Goal: Task Accomplishment & Management: Manage account settings

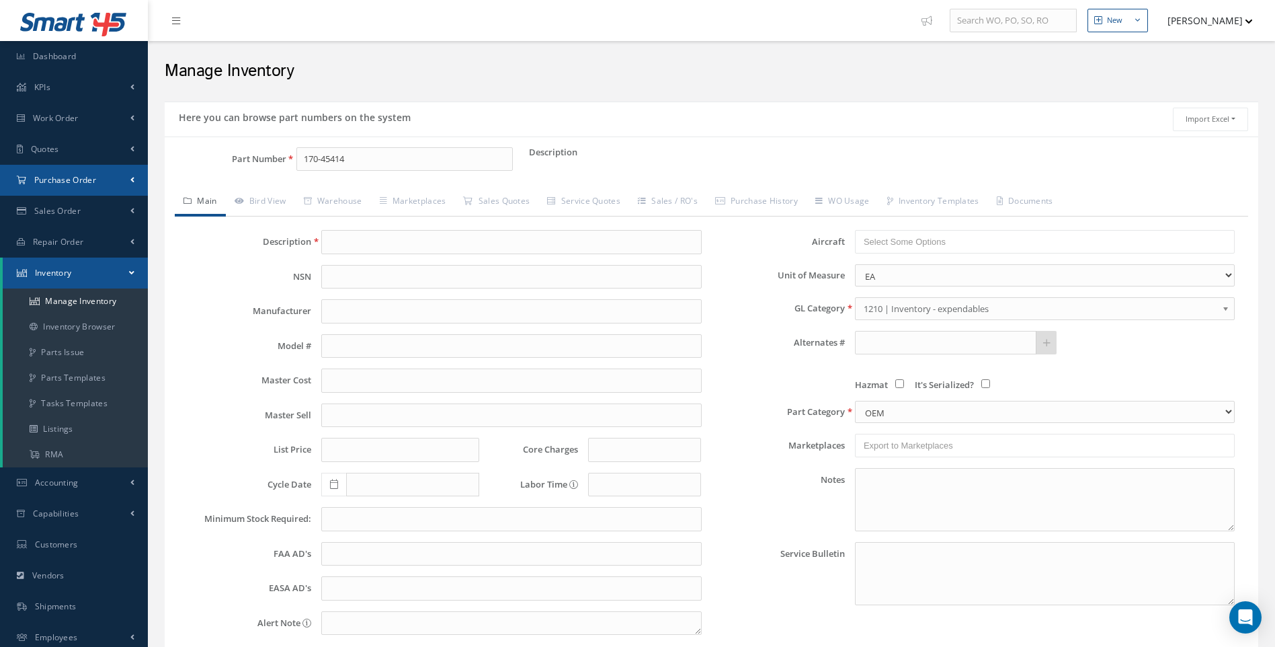
click at [43, 179] on span "Purchase Order" at bounding box center [65, 179] width 62 height 11
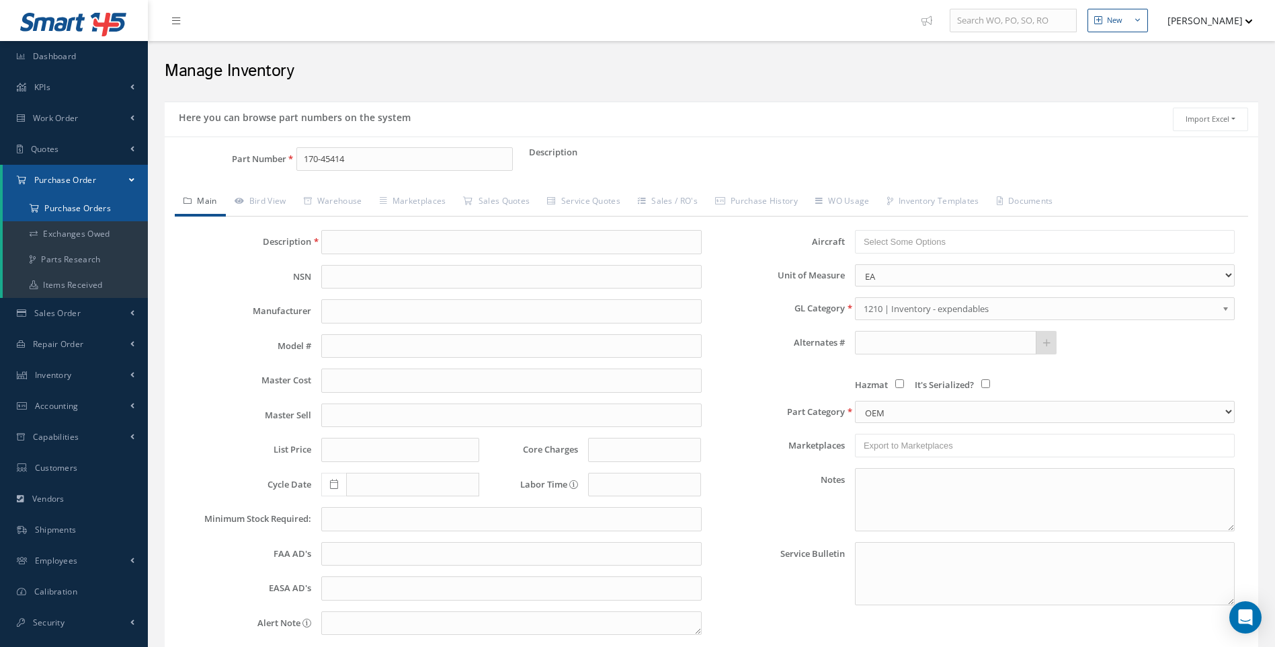
click at [62, 209] on a=1&status_id=2&status_id=3&status_id=5&collapsedFilters"] "Purchase Orders" at bounding box center [75, 209] width 145 height 26
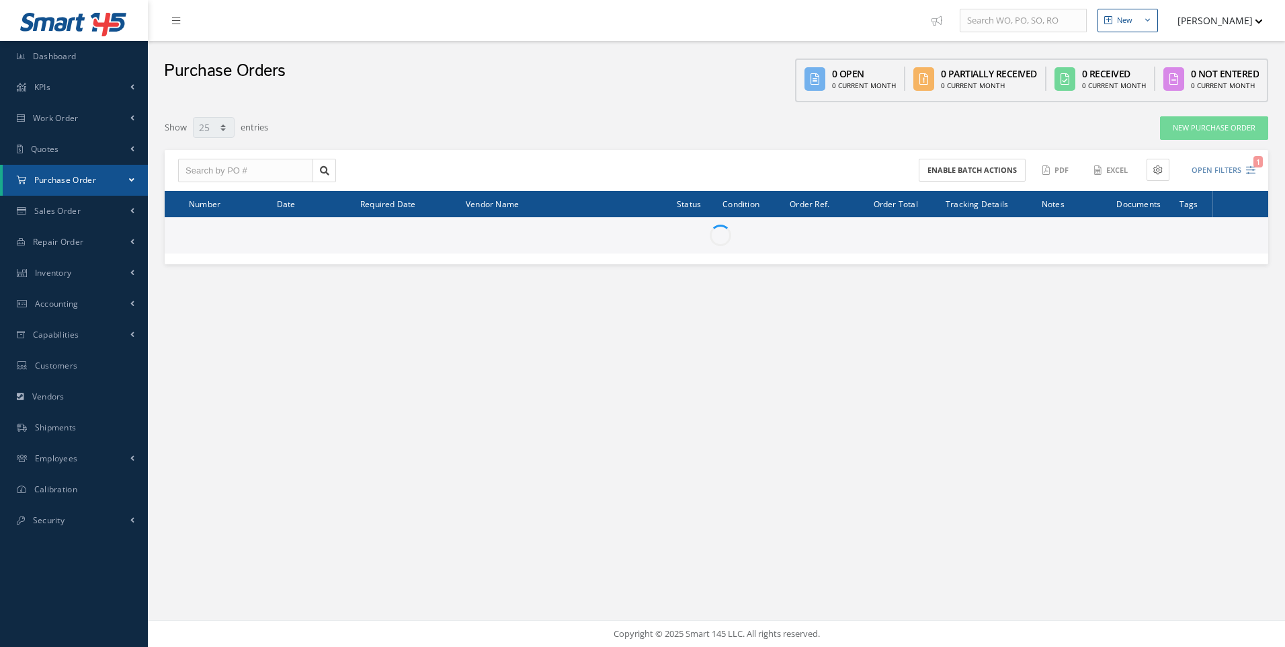
select select "25"
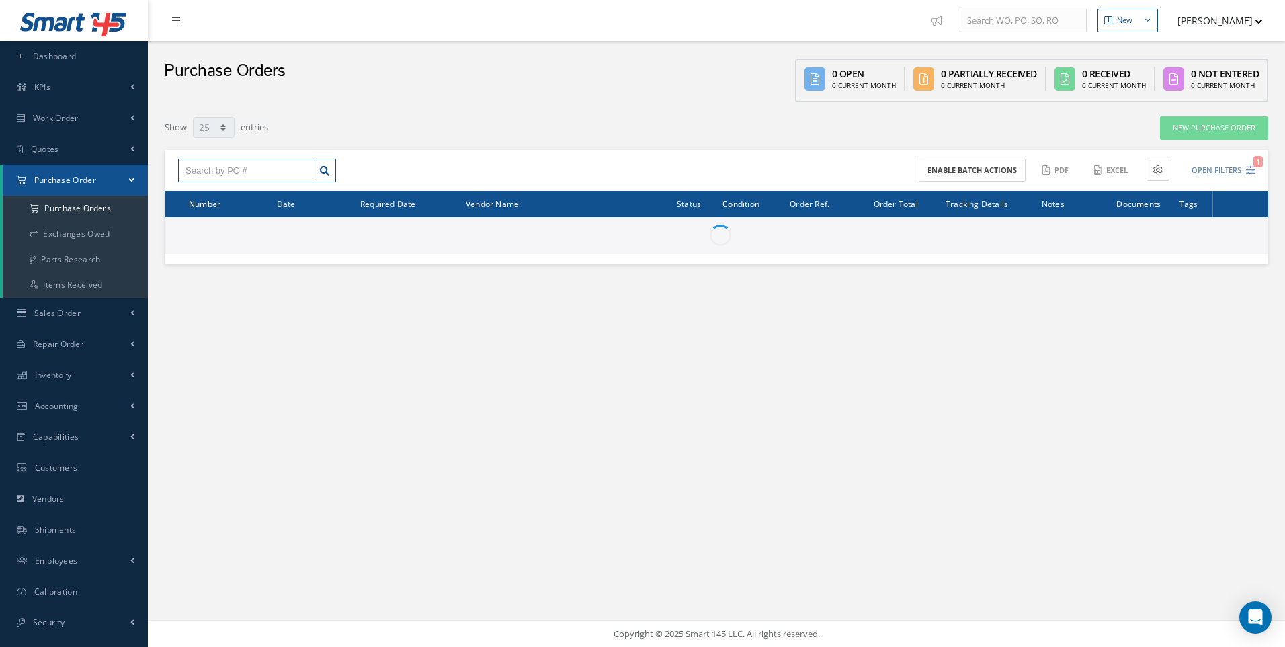
click at [255, 167] on input "text" at bounding box center [245, 171] width 135 height 24
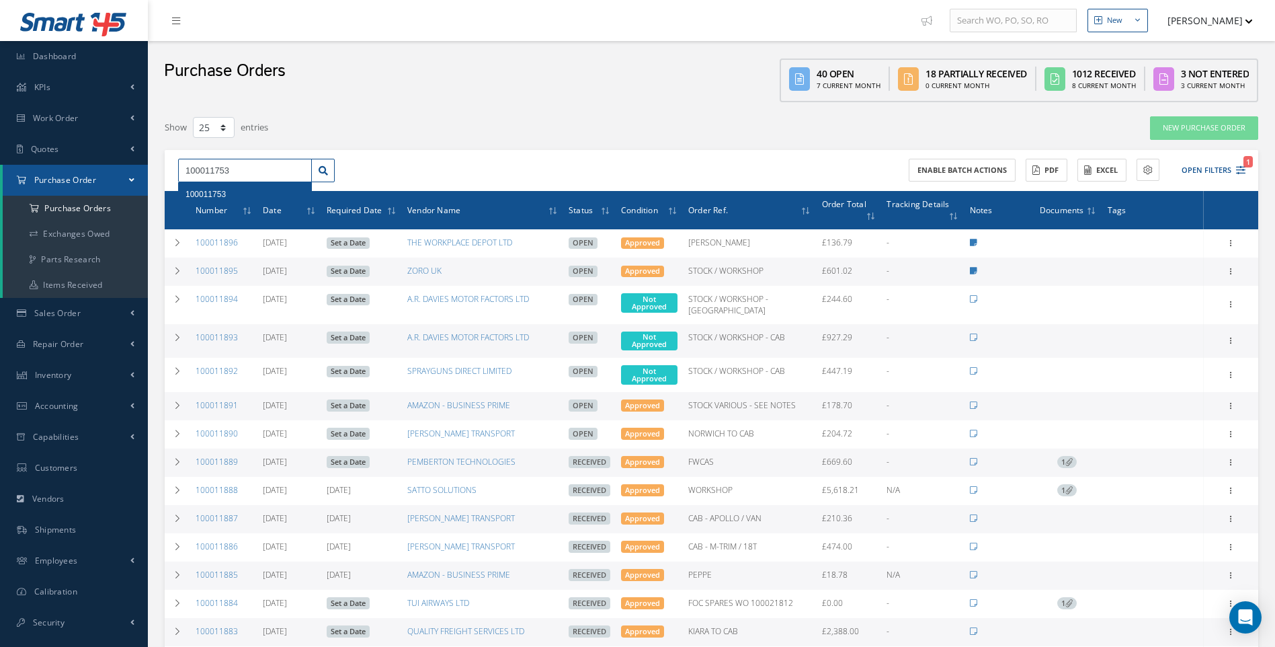
type input "100011753"
click at [233, 198] on div "100011753" at bounding box center [245, 194] width 119 height 13
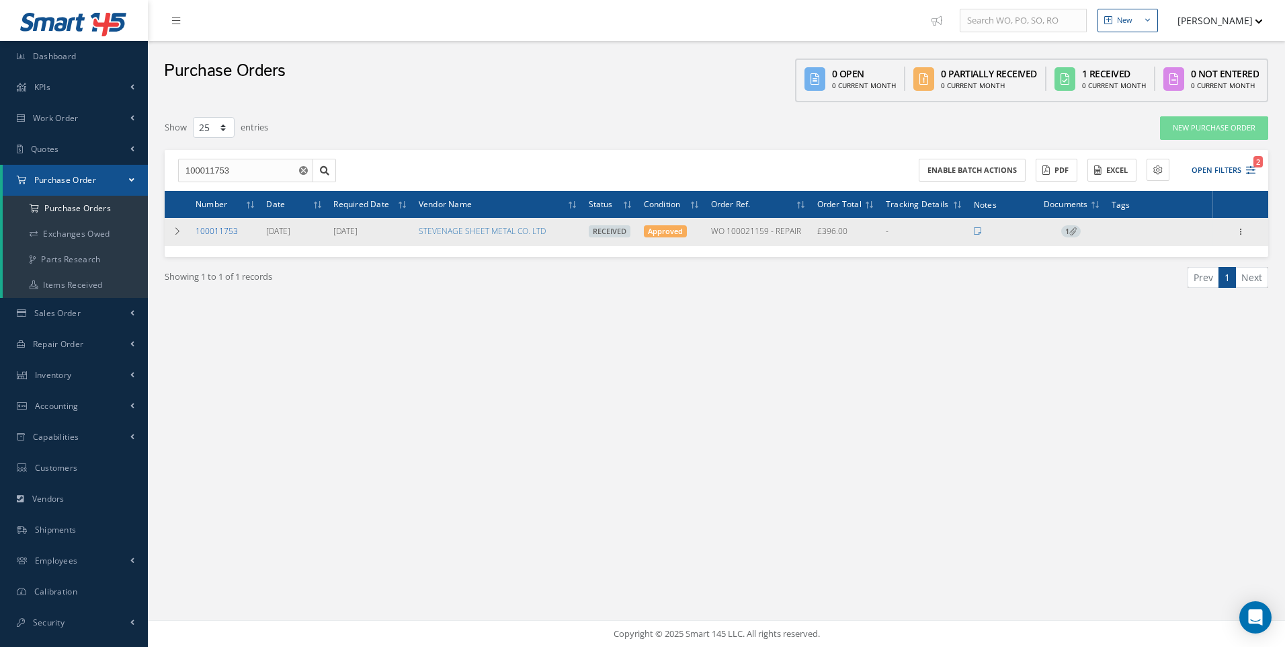
click at [228, 229] on link "100011753" at bounding box center [217, 230] width 42 height 11
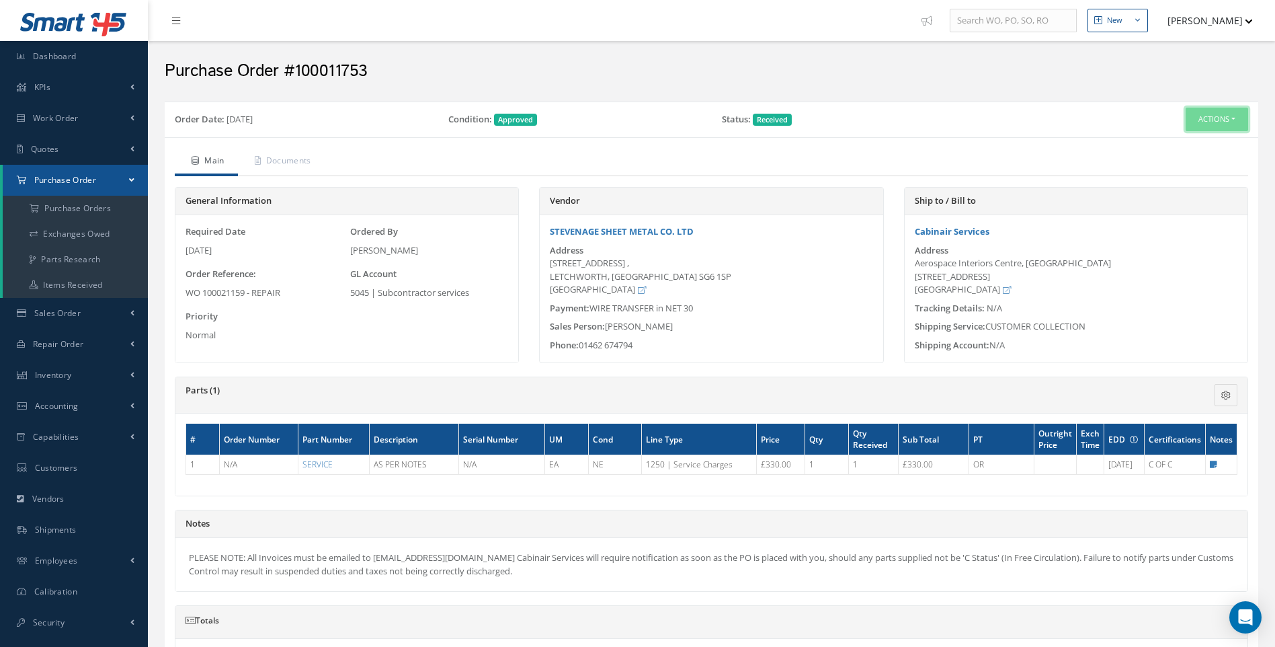
click at [1228, 126] on button "Actions" at bounding box center [1217, 120] width 63 height 24
click at [1182, 216] on link "Documents" at bounding box center [1195, 216] width 108 height 18
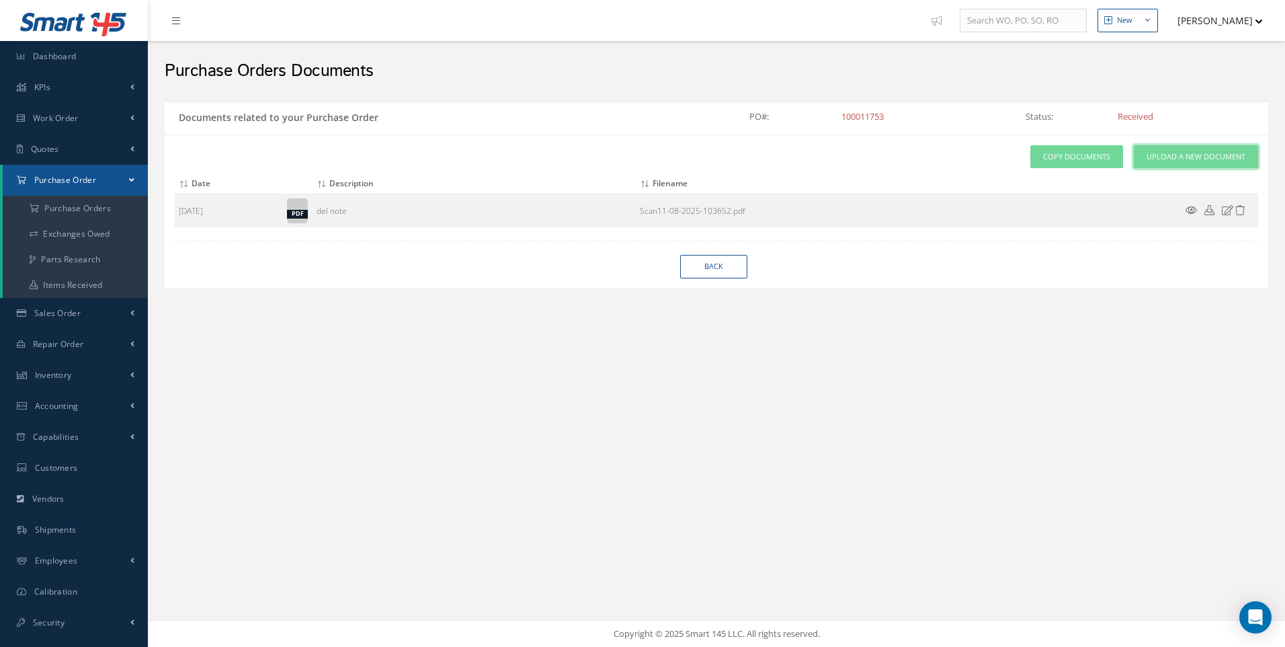
click at [1189, 159] on span "Upload a New Document" at bounding box center [1196, 156] width 99 height 11
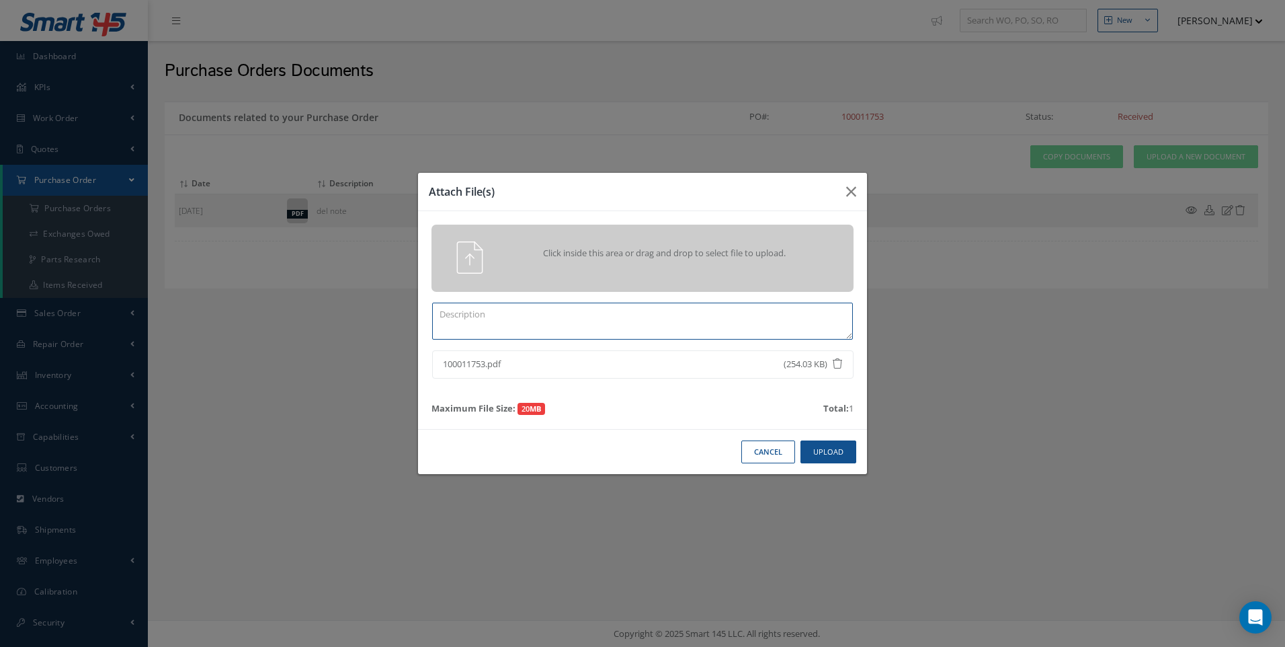
click at [520, 325] on textarea at bounding box center [642, 321] width 421 height 37
type textarea "COC"
click at [836, 451] on button "Upload" at bounding box center [829, 452] width 56 height 24
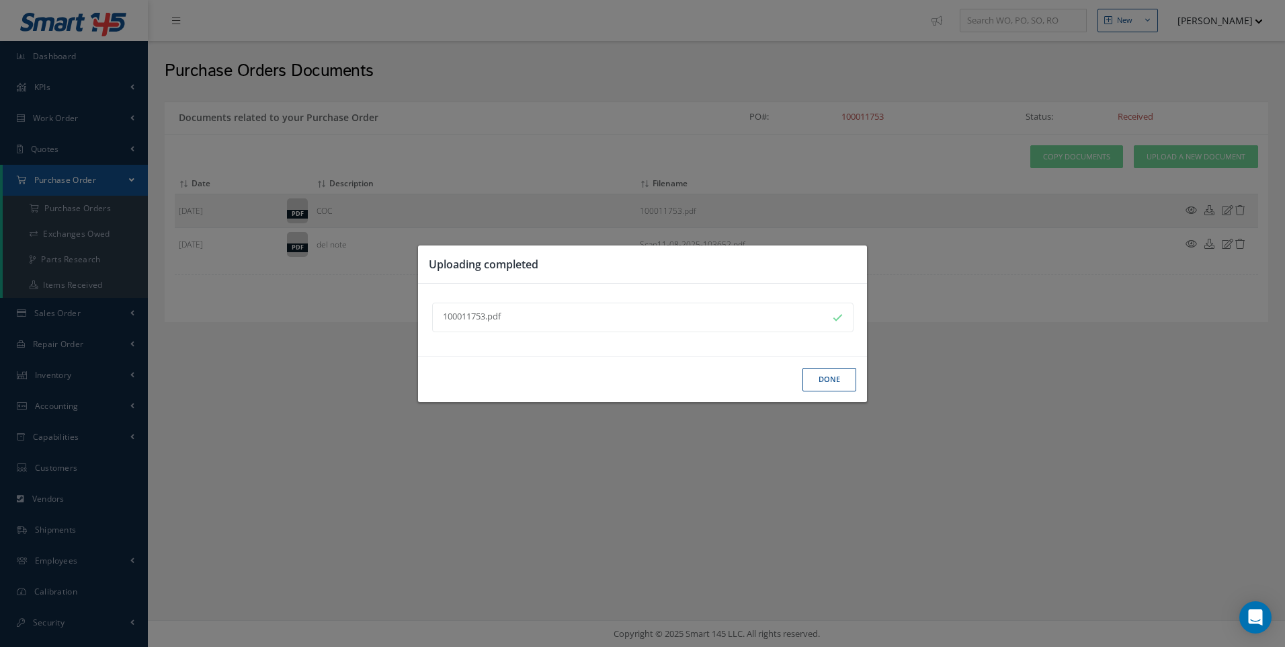
click at [825, 385] on button "Done" at bounding box center [830, 380] width 54 height 24
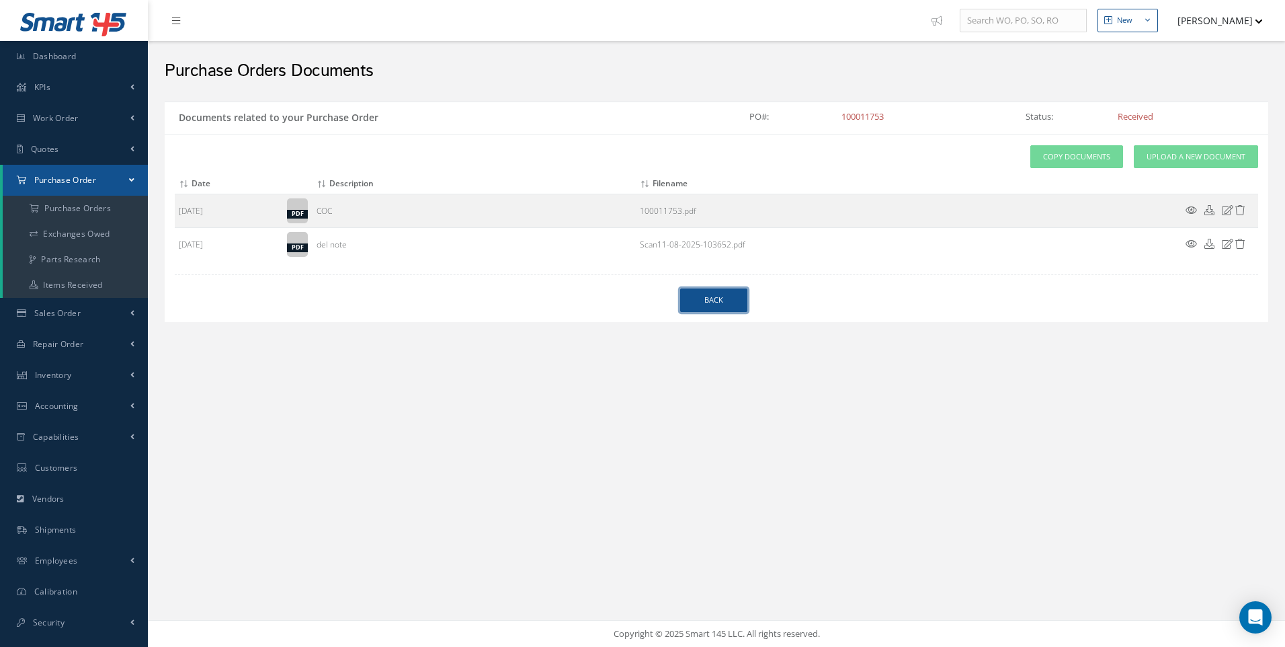
click at [715, 308] on link "Back" at bounding box center [713, 300] width 67 height 24
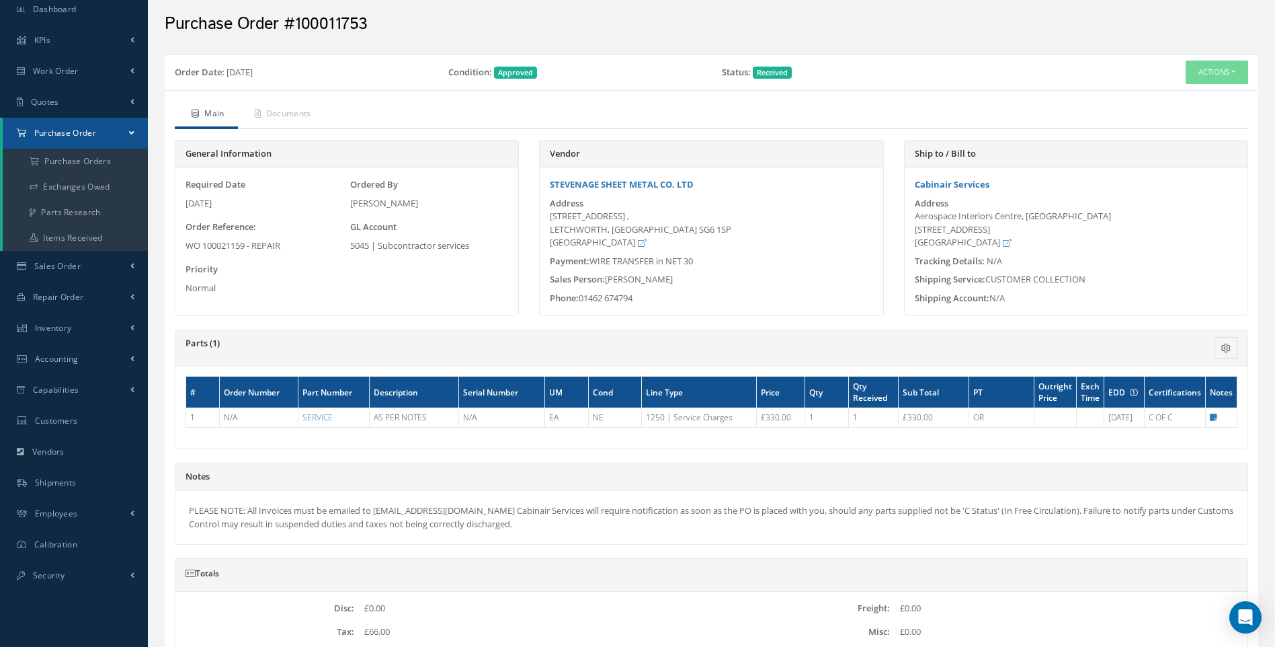
scroll to position [67, 0]
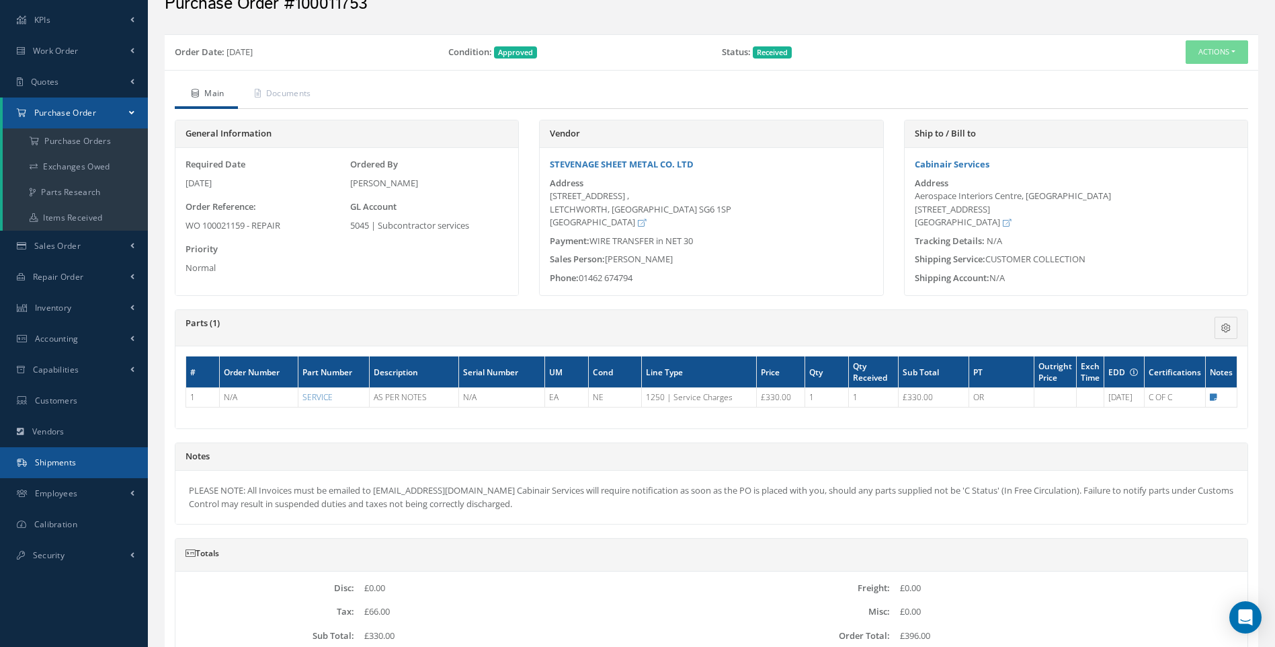
click at [50, 463] on span "Shipments" at bounding box center [56, 461] width 42 height 11
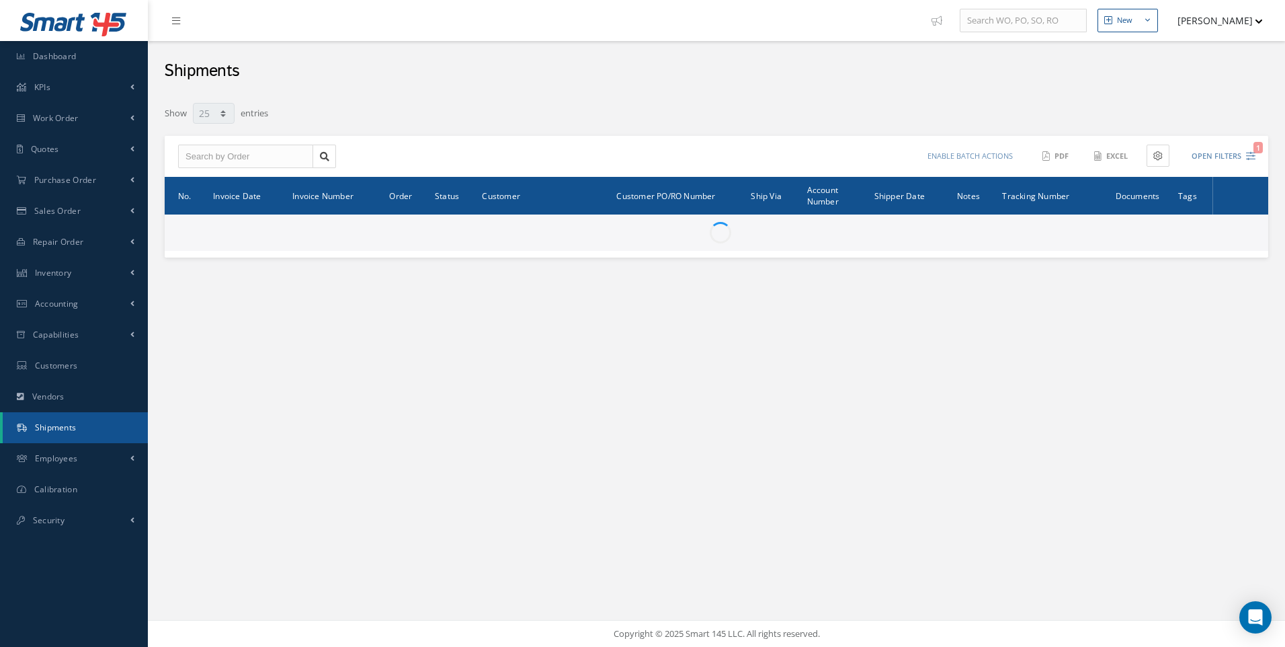
select select "25"
click at [246, 162] on input "text" at bounding box center [245, 157] width 135 height 24
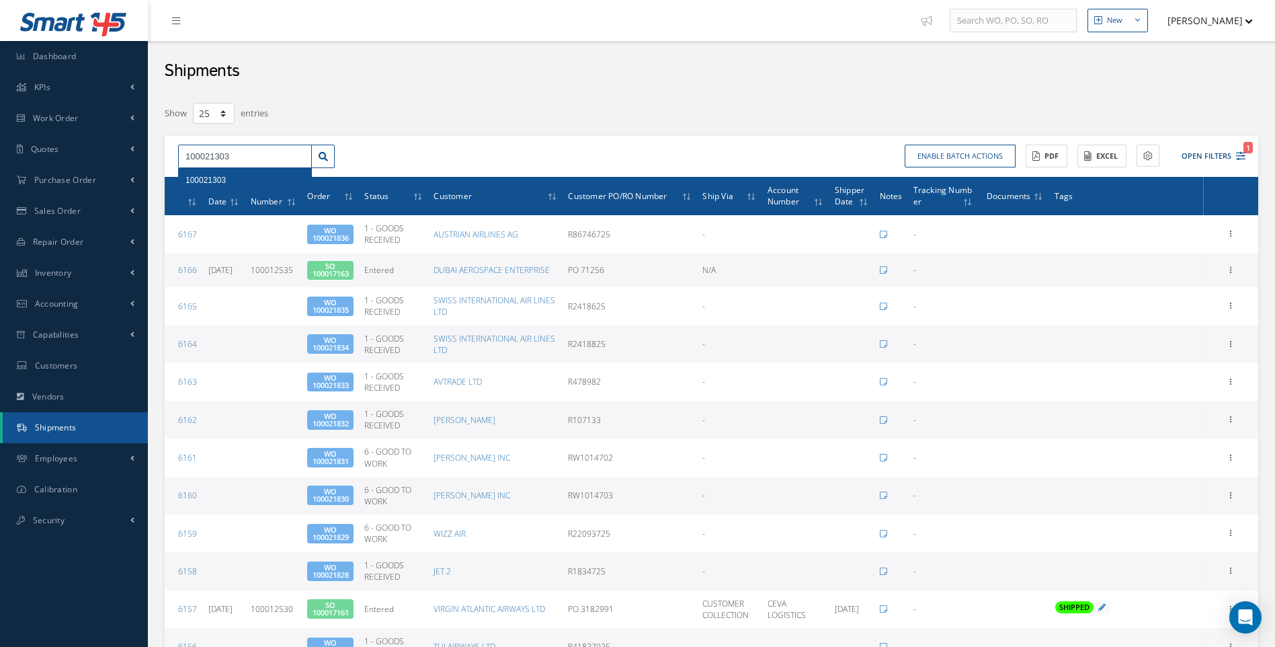
type input "100021303"
click at [223, 184] on span "100021303" at bounding box center [206, 179] width 40 height 9
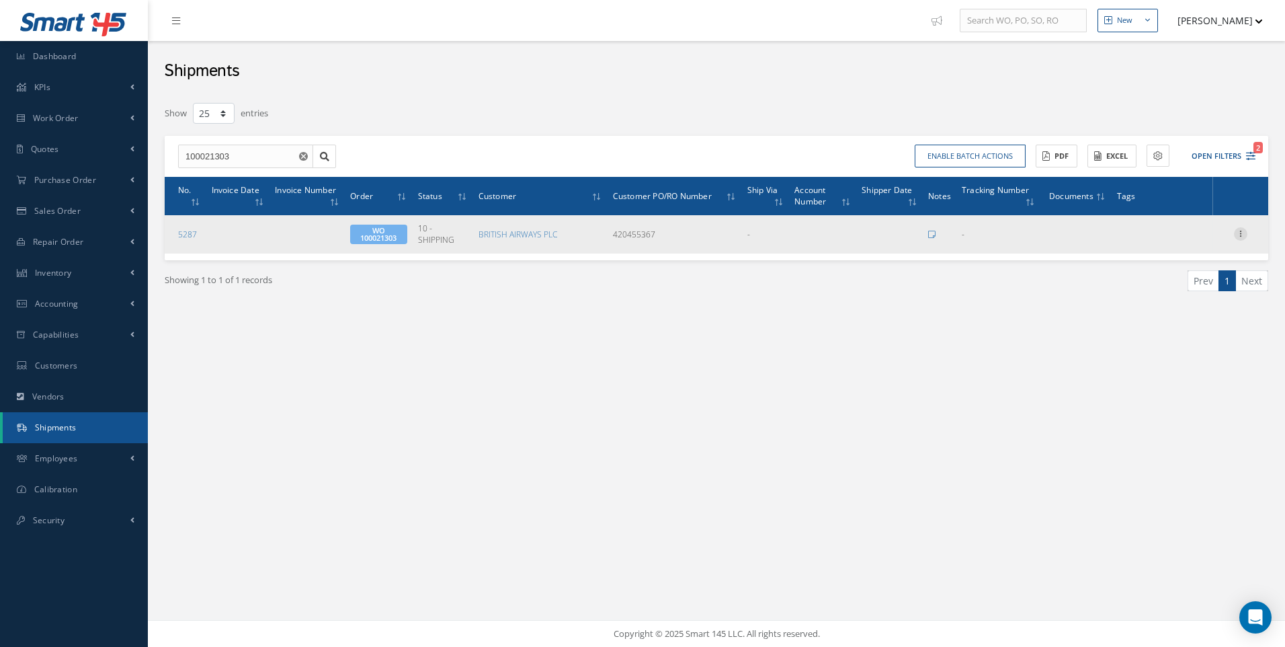
click at [1240, 232] on icon at bounding box center [1240, 232] width 13 height 11
click at [1169, 242] on link "Edit" at bounding box center [1179, 242] width 106 height 17
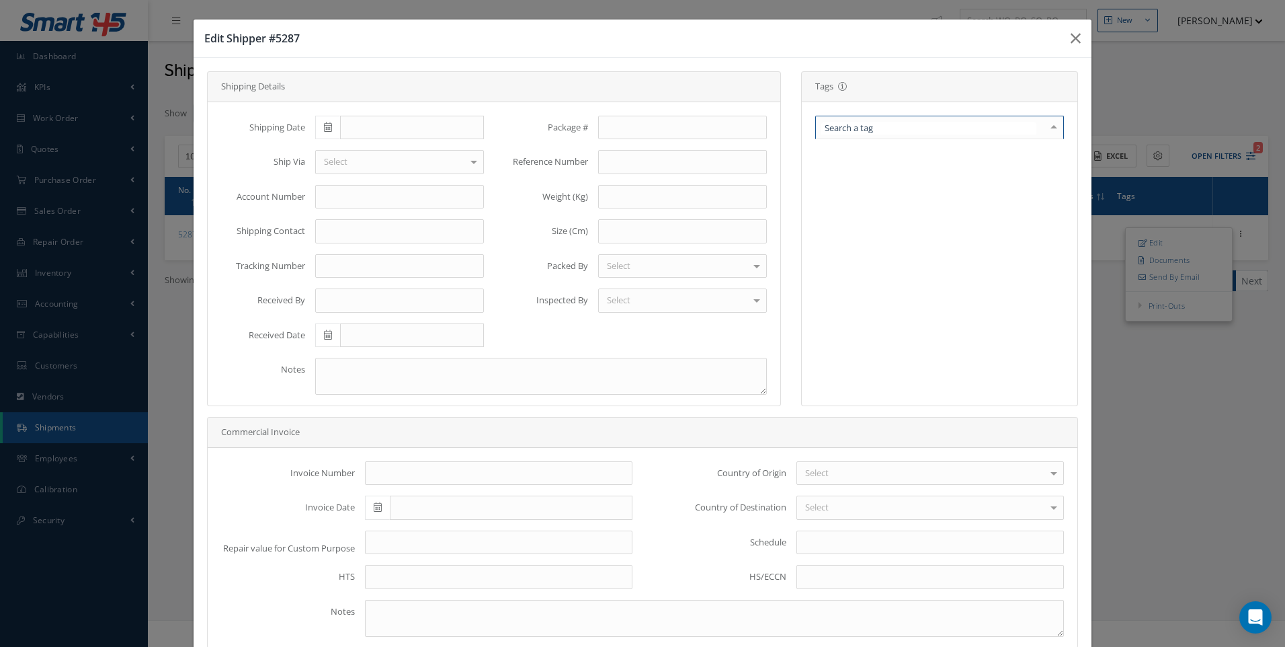
click at [988, 133] on div at bounding box center [939, 128] width 249 height 24
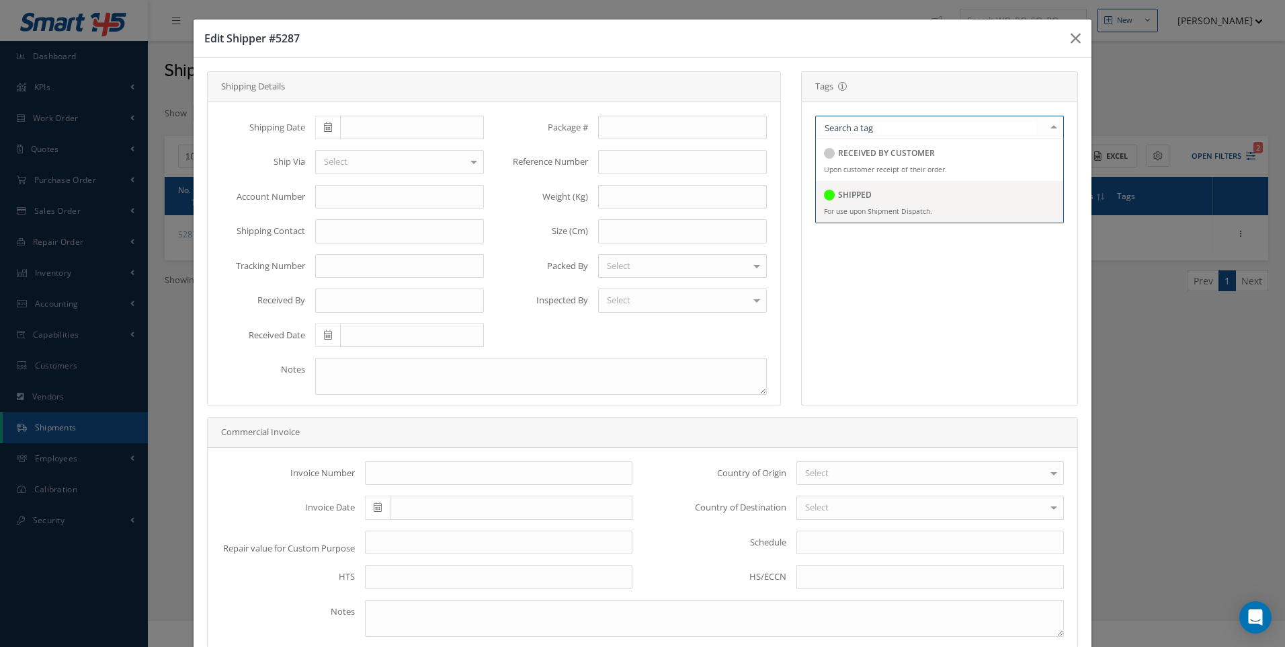
click at [858, 205] on span "SHIPPED For use upon Shipment Dispatch." at bounding box center [939, 202] width 247 height 42
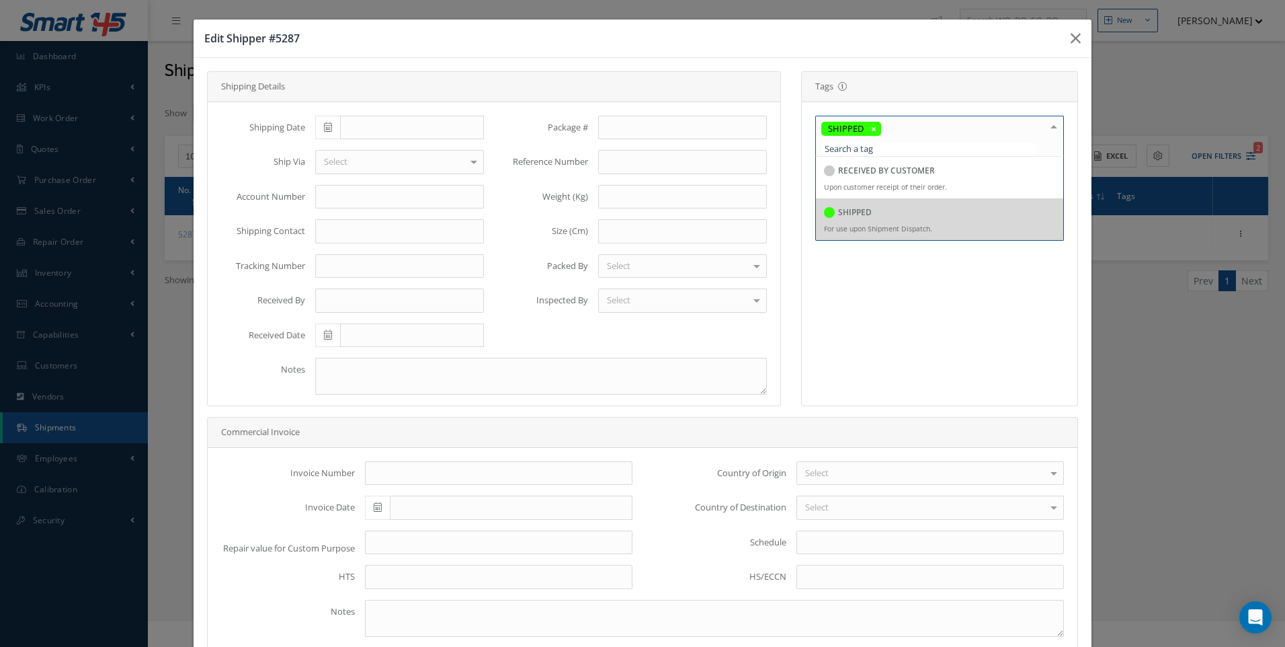
click at [329, 122] on icon at bounding box center [328, 126] width 8 height 9
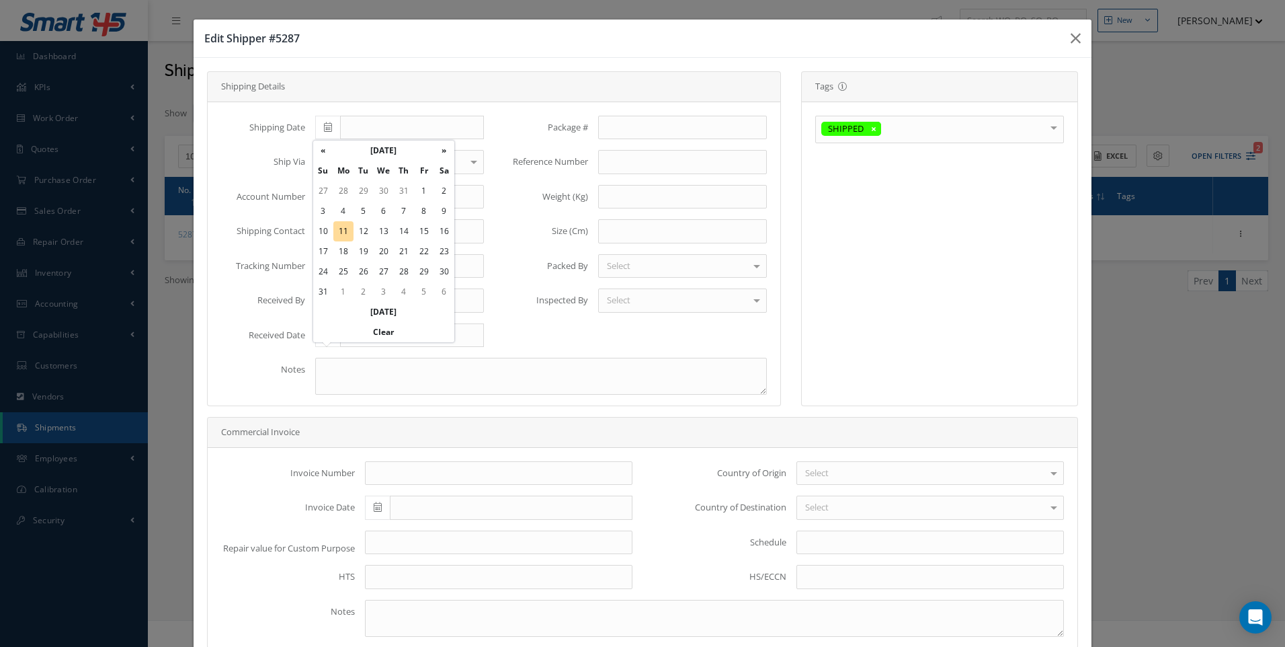
click at [361, 231] on td "12" at bounding box center [364, 231] width 20 height 20
type input "[DATE]"
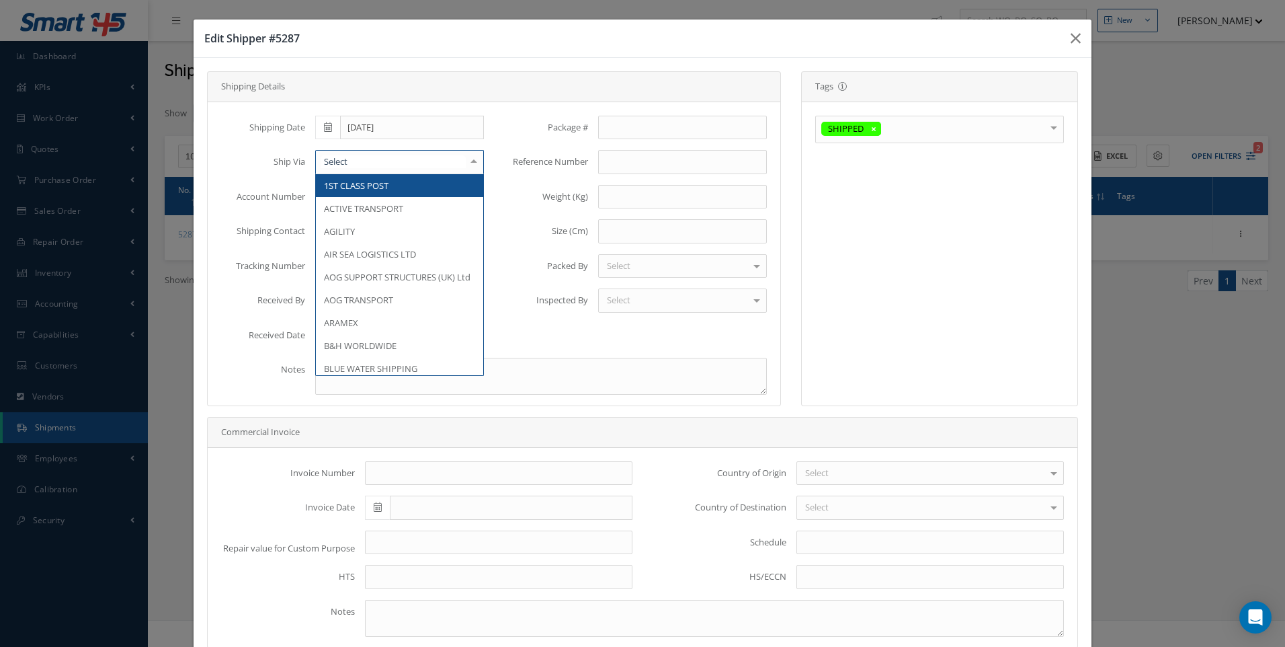
type input "k"
type input "KU"
click at [346, 179] on span "[PERSON_NAME] & [PERSON_NAME]" at bounding box center [397, 185] width 146 height 12
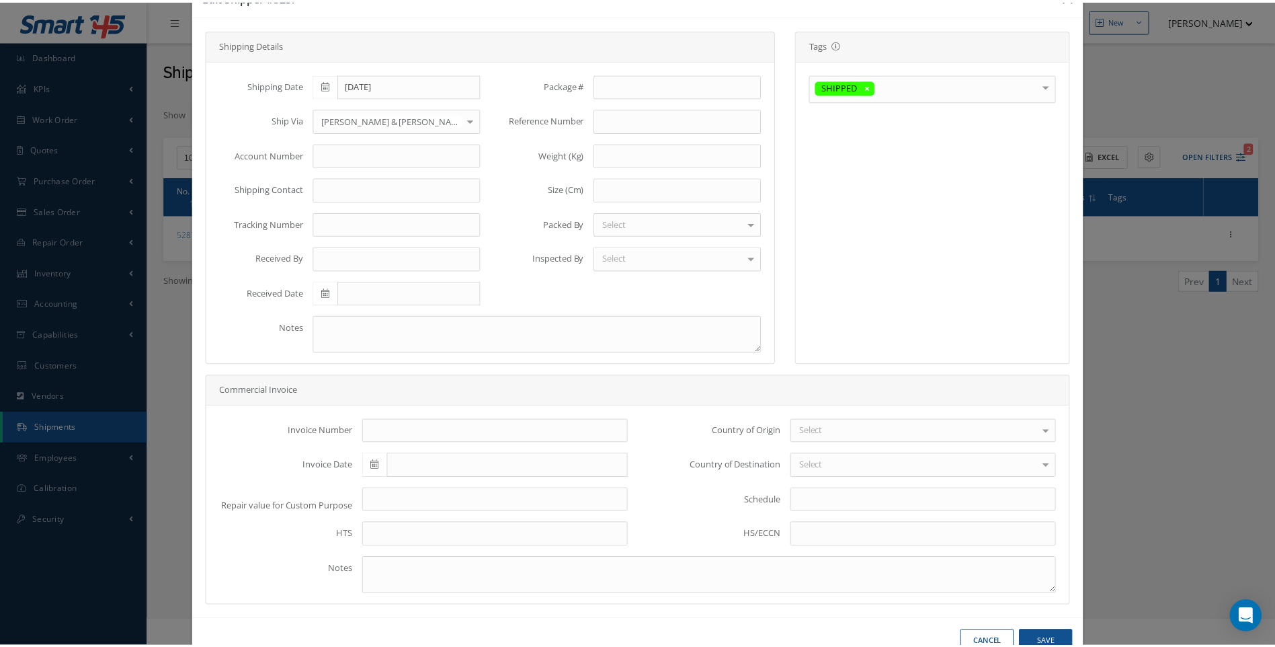
scroll to position [80, 0]
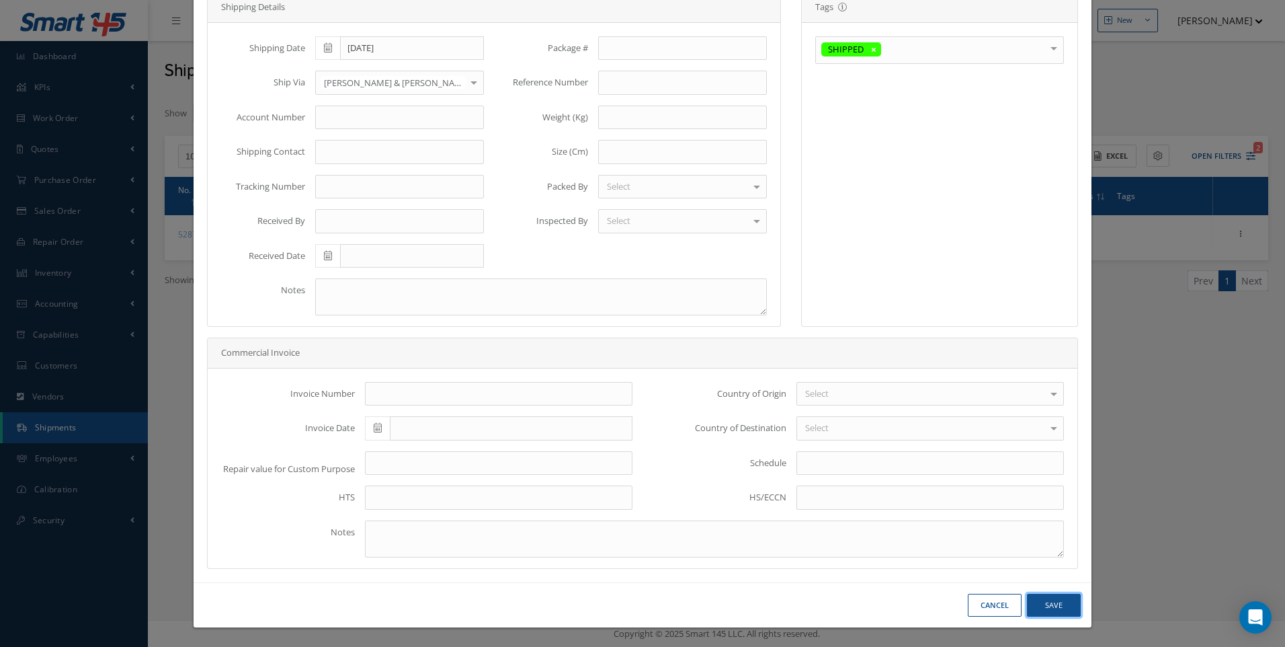
drag, startPoint x: 1047, startPoint y: 608, endPoint x: 1039, endPoint y: 592, distance: 17.4
click at [1047, 607] on button "Save" at bounding box center [1054, 606] width 54 height 24
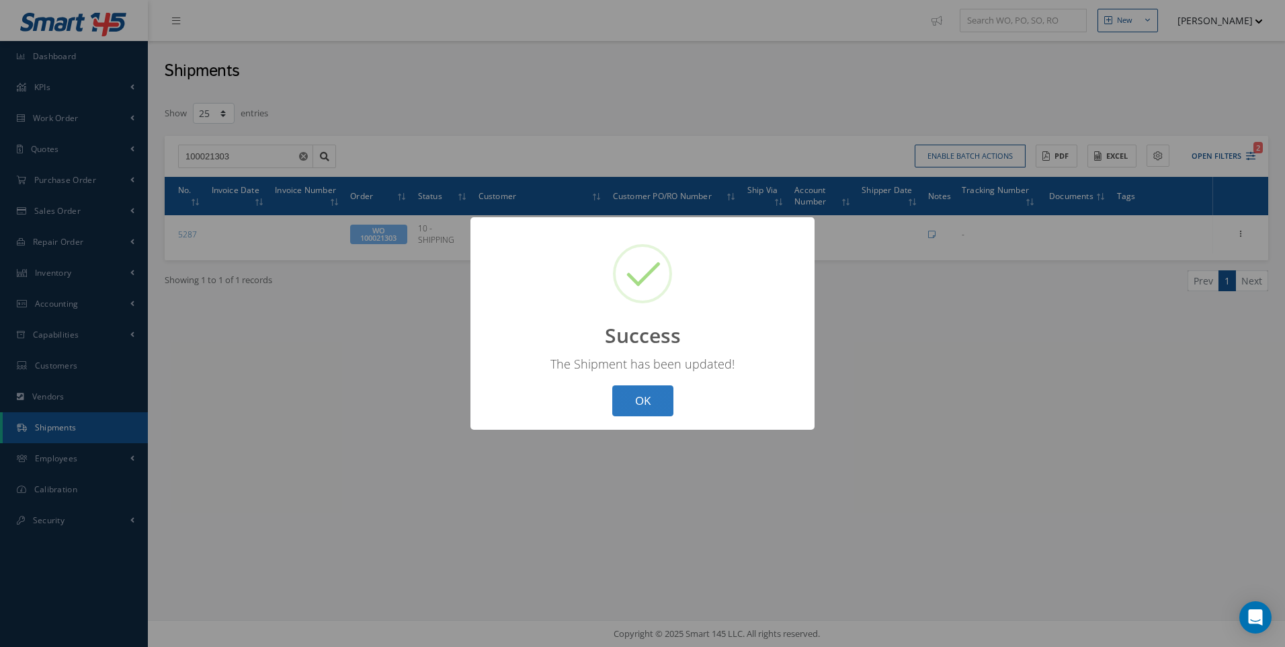
click at [649, 403] on button "OK" at bounding box center [642, 401] width 61 height 32
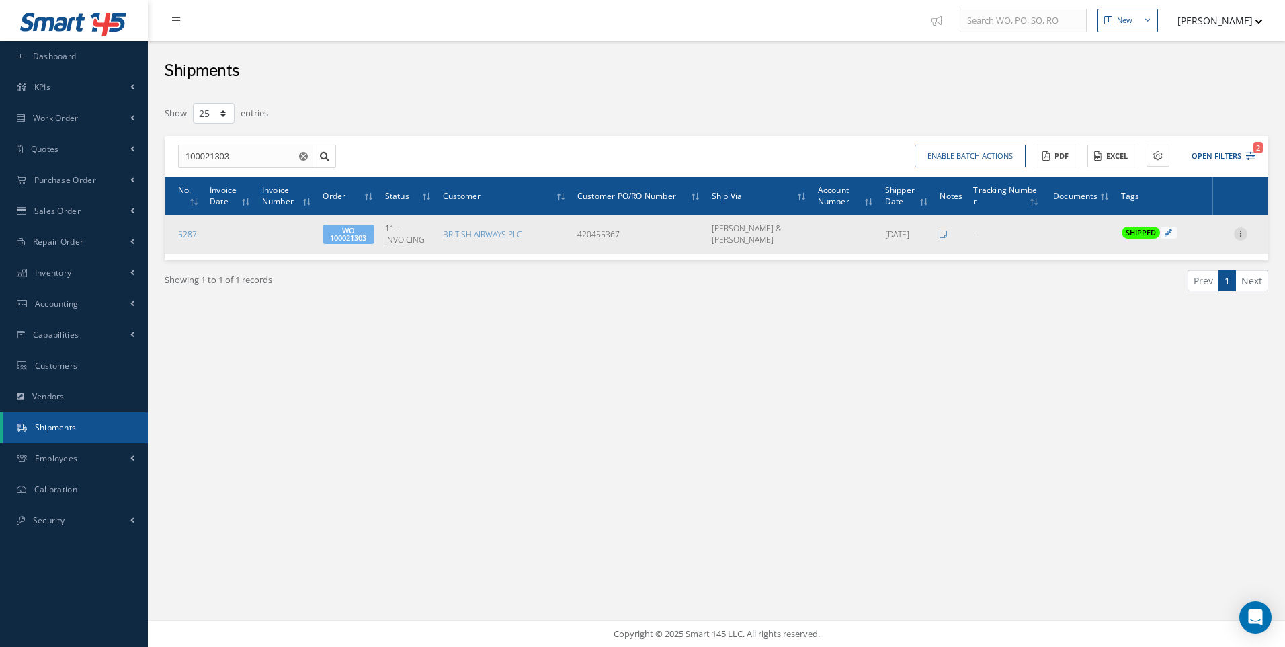
click at [1243, 231] on icon at bounding box center [1240, 232] width 13 height 11
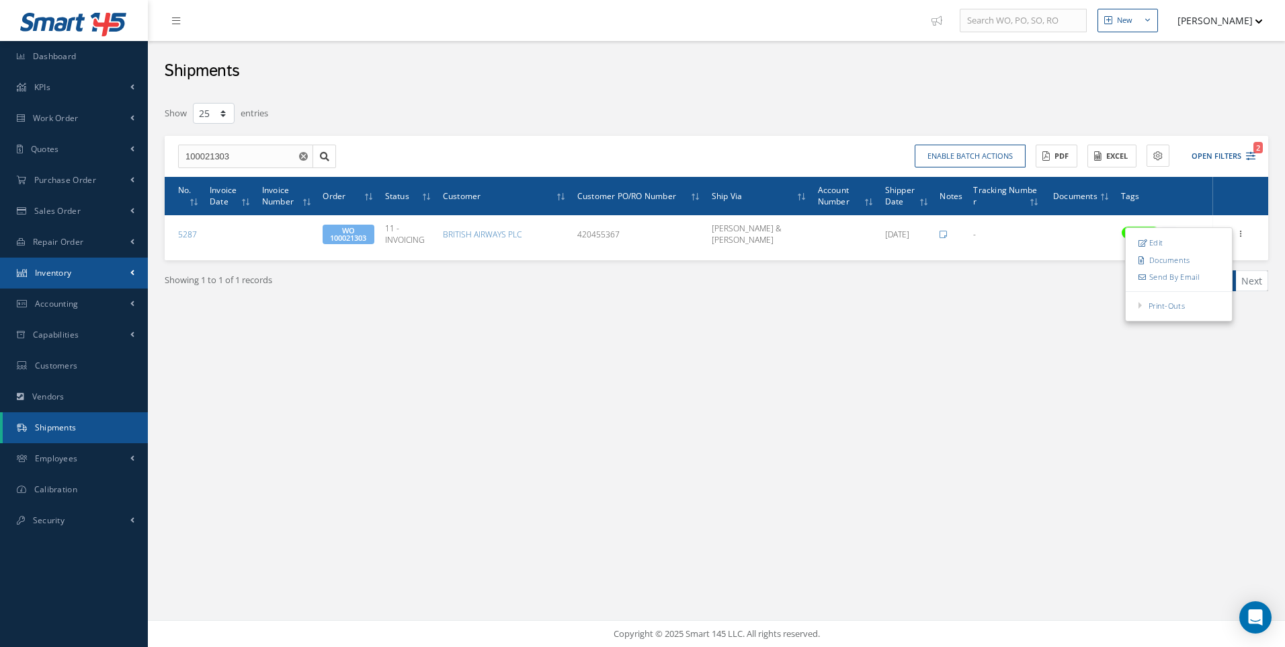
click at [44, 272] on span "Inventory" at bounding box center [53, 272] width 37 height 11
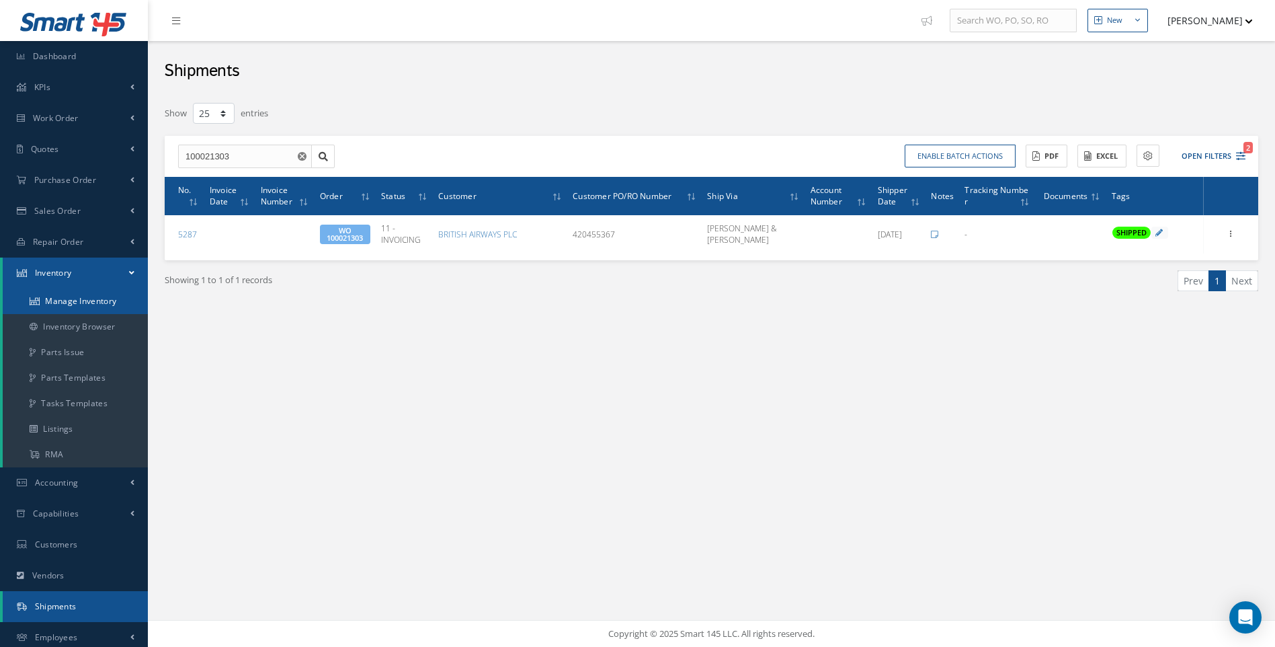
click at [87, 303] on link "Manage Inventory" at bounding box center [75, 301] width 145 height 26
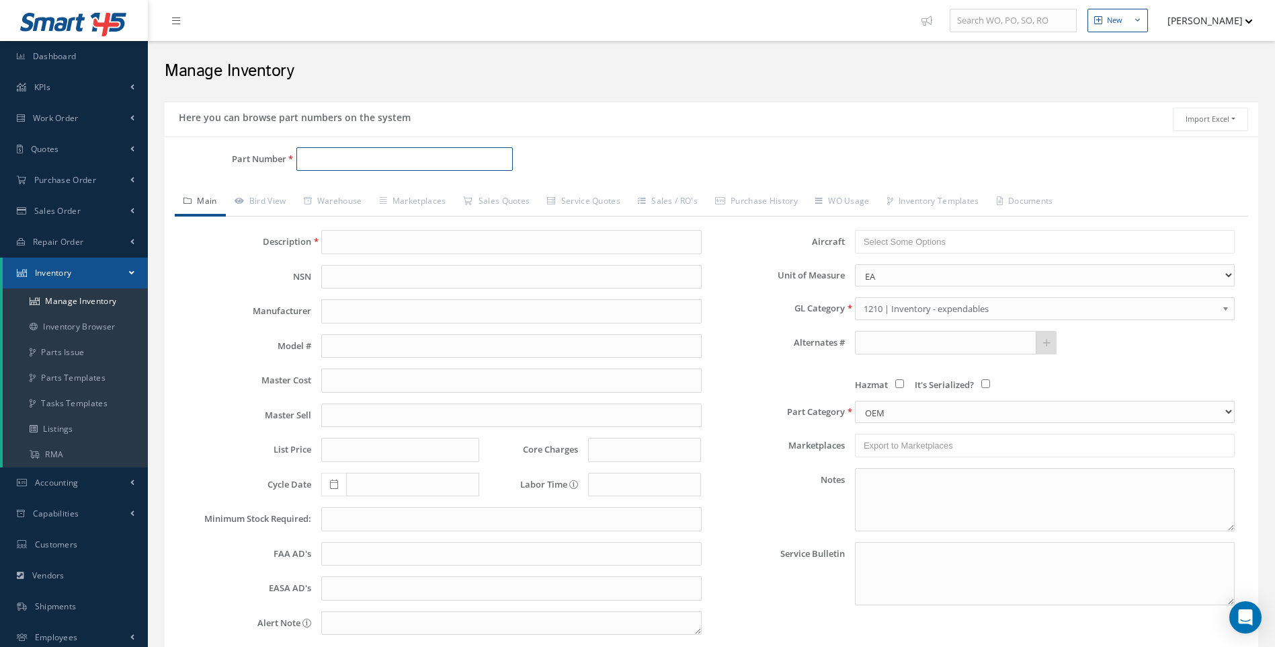
click at [323, 157] on input "Part Number" at bounding box center [404, 159] width 217 height 24
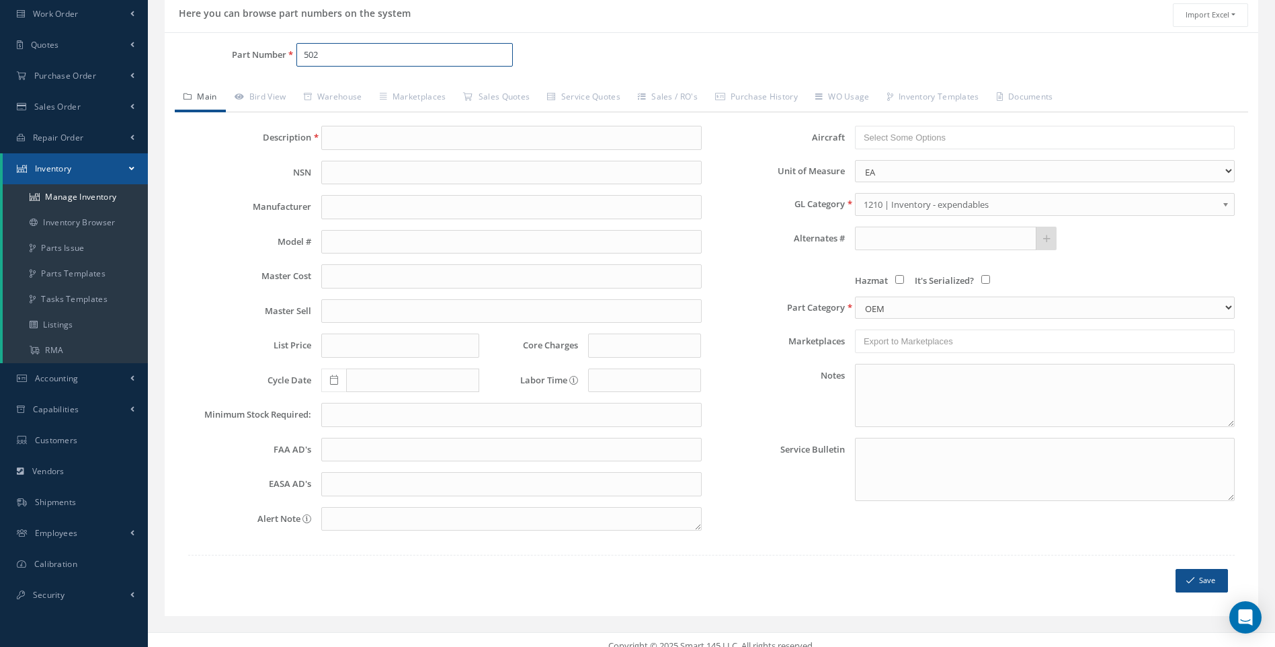
scroll to position [117, 0]
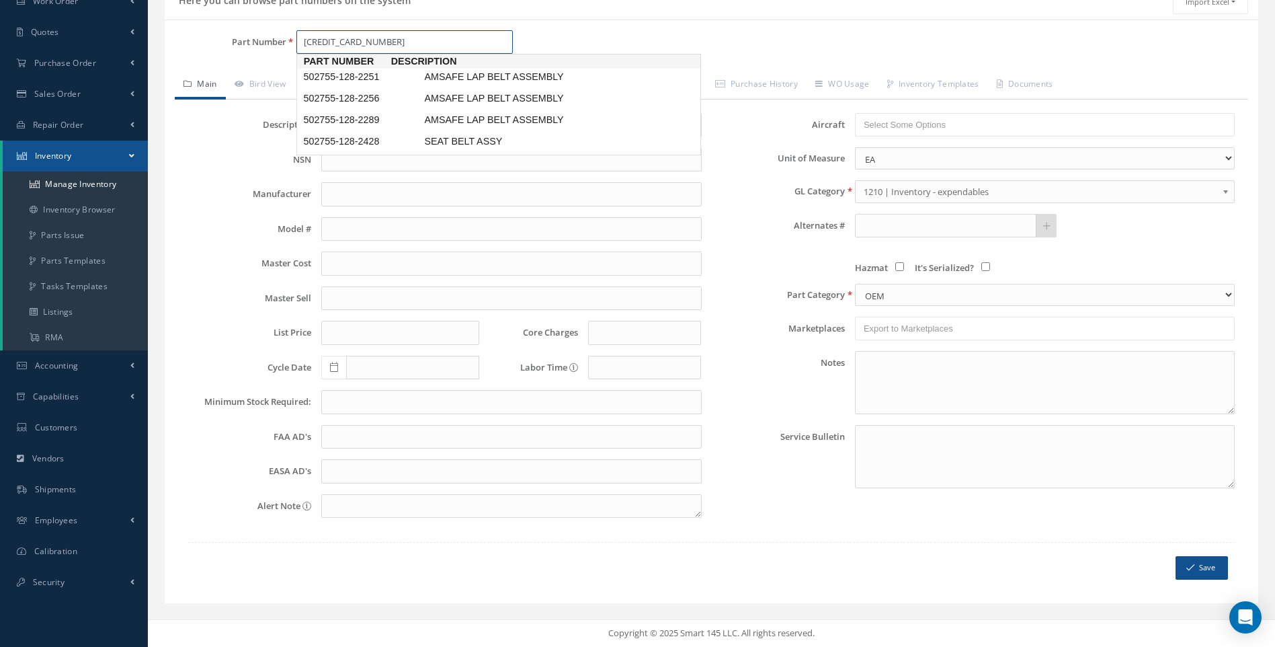
type input "502755-128-2251"
click at [381, 79] on span "502755-128-2251" at bounding box center [360, 77] width 121 height 14
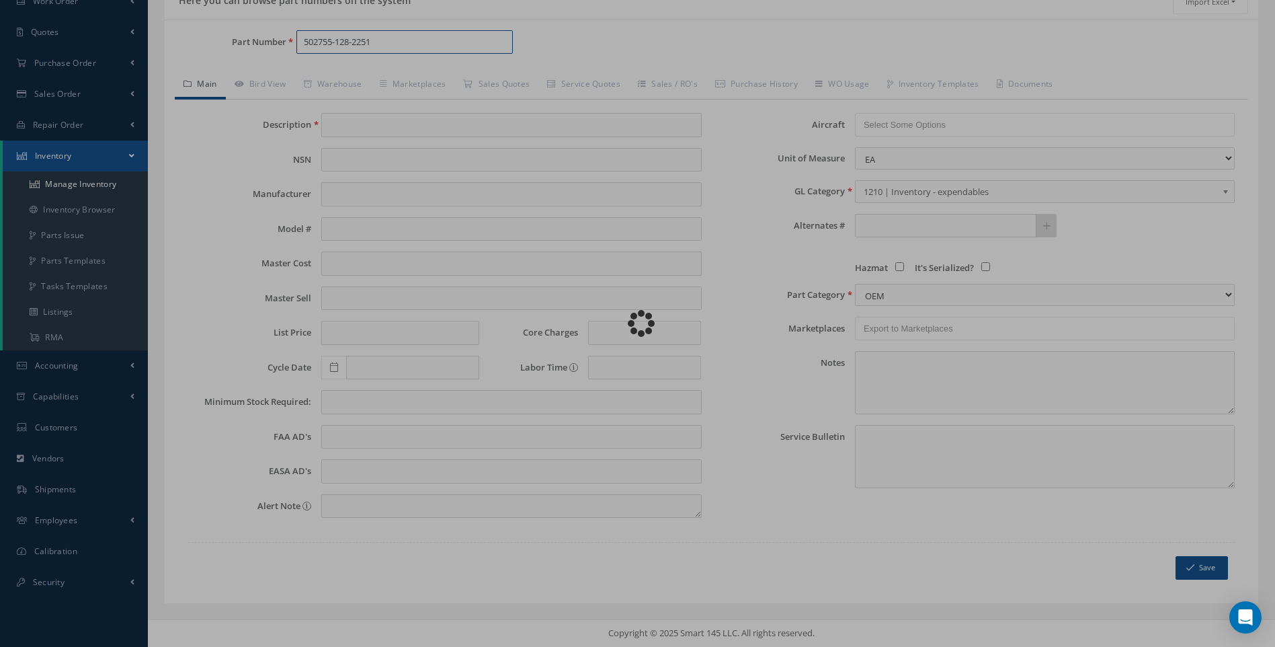
type input "AMSAFE LAP BELT ASSEMBLY"
type input "7.00"
type input "0.00"
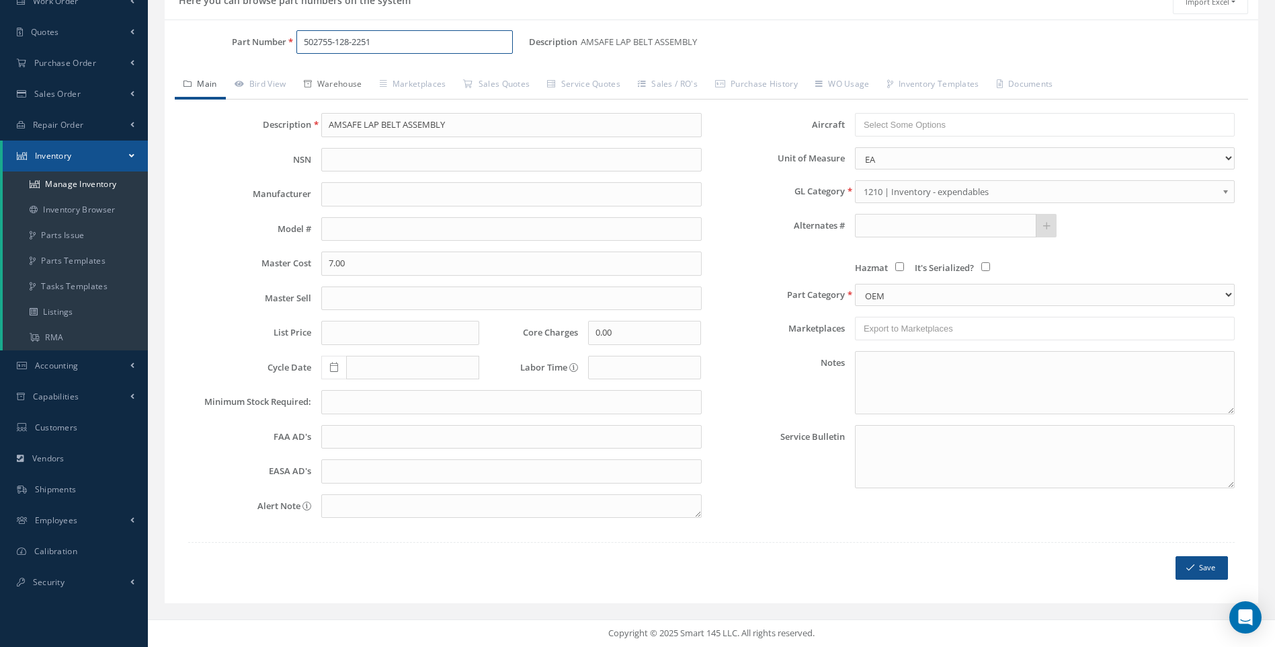
type input "502755-128-2251"
click at [356, 82] on link "Warehouse" at bounding box center [333, 85] width 76 height 28
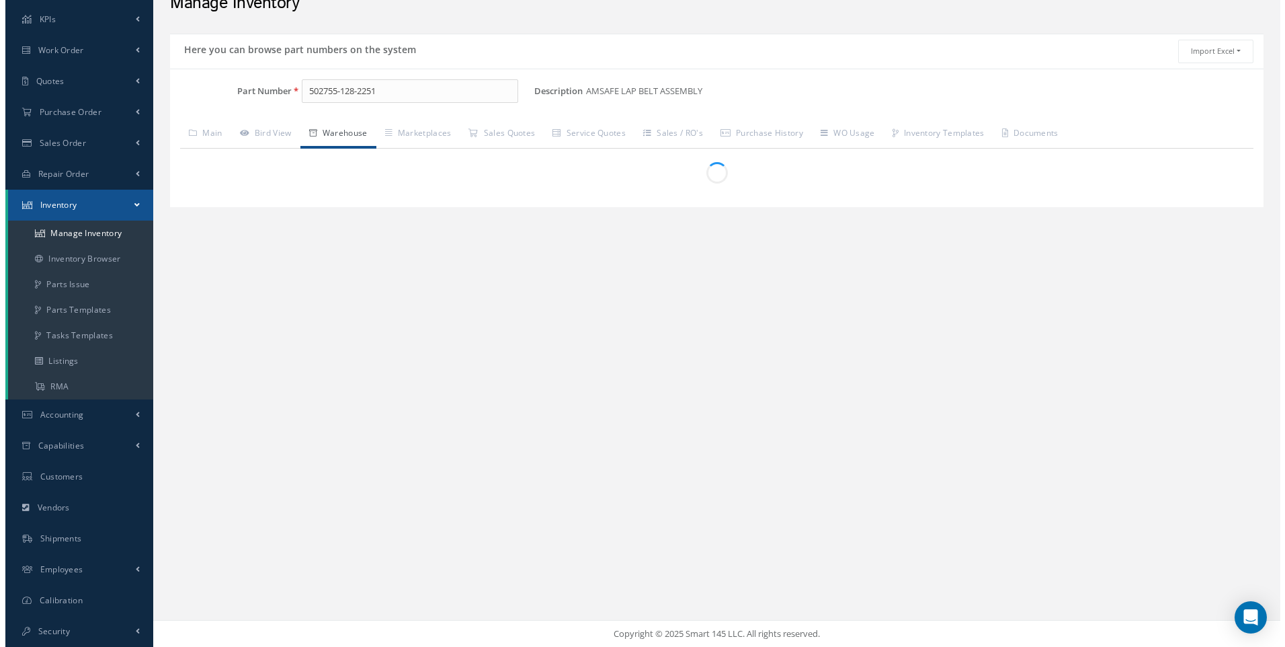
scroll to position [68, 0]
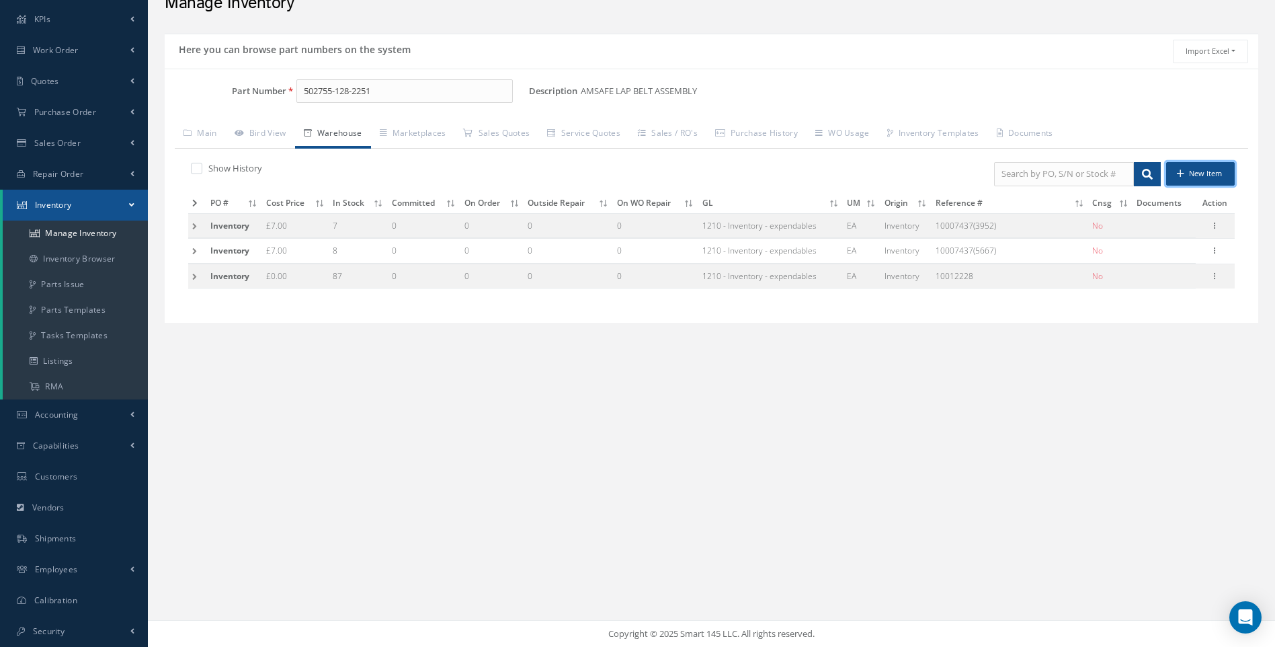
click at [1219, 166] on button "New Item" at bounding box center [1200, 174] width 69 height 24
type input "[DATE]"
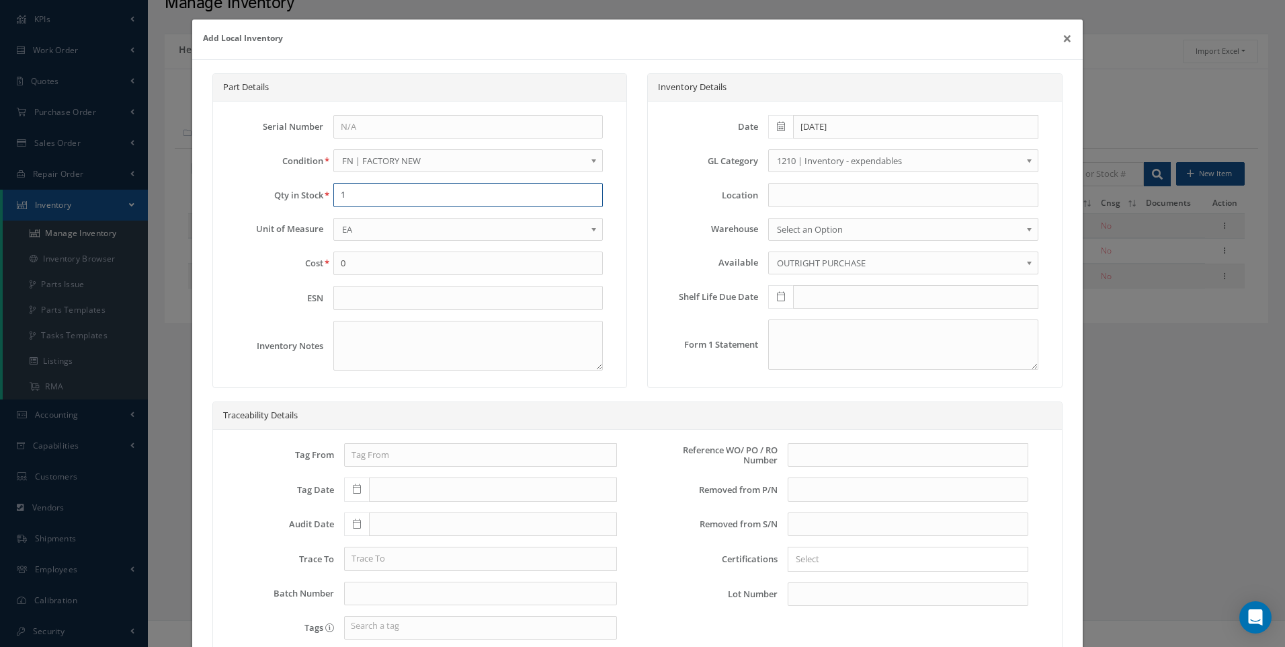
drag, startPoint x: 344, startPoint y: 196, endPoint x: 309, endPoint y: 199, distance: 35.7
click at [309, 199] on div "Qty in Stock 1" at bounding box center [420, 195] width 387 height 24
type input "25"
click at [387, 155] on span "FN | FACTORY NEW" at bounding box center [464, 161] width 244 height 16
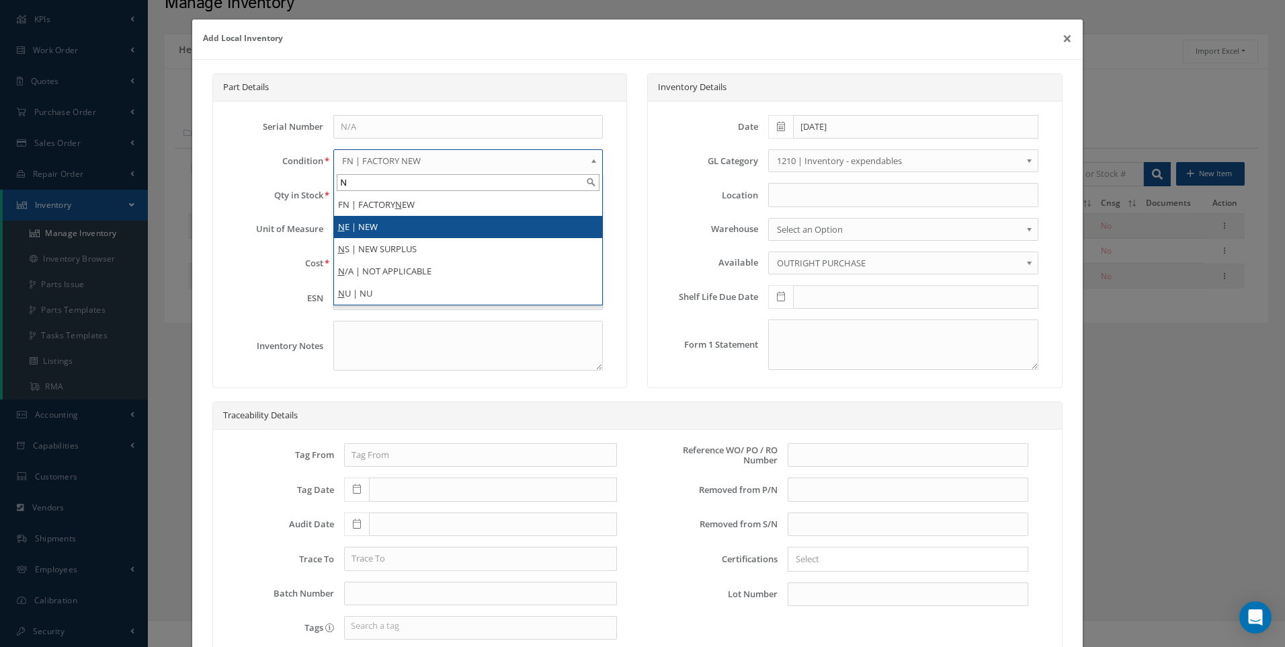
type input "N"
click at [369, 223] on li "N E | NEW" at bounding box center [468, 227] width 269 height 22
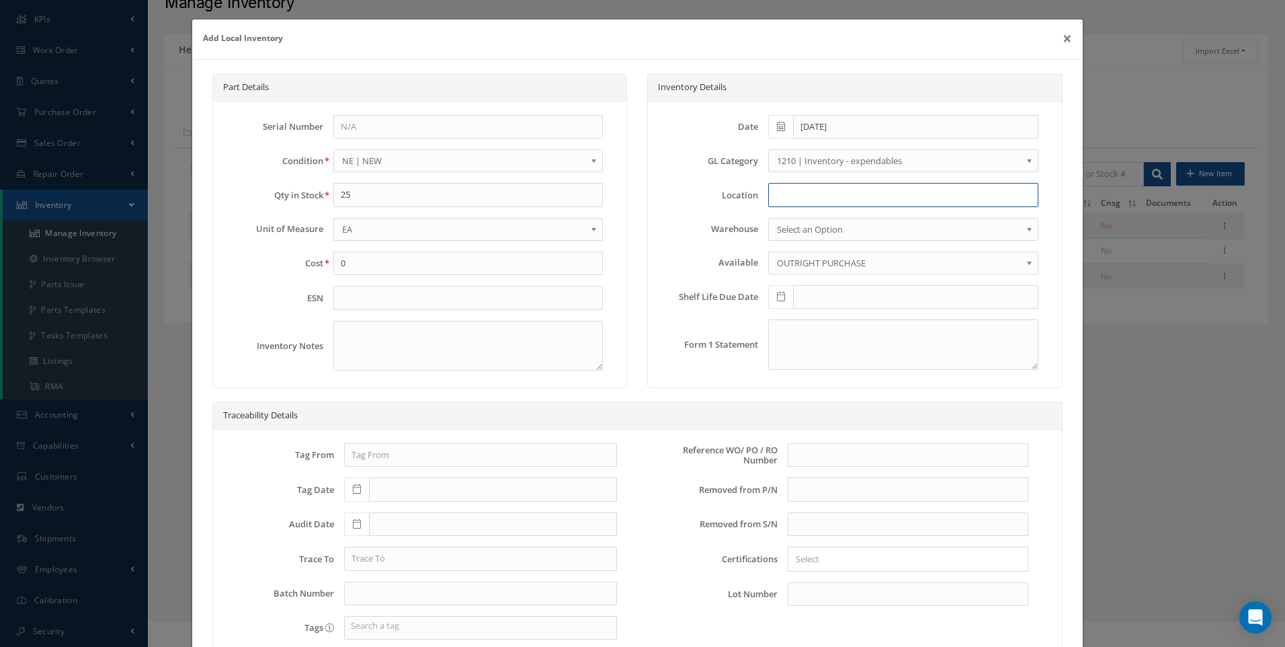
click at [782, 191] on input at bounding box center [903, 195] width 270 height 24
click at [768, 227] on link "Select an Option" at bounding box center [903, 229] width 270 height 23
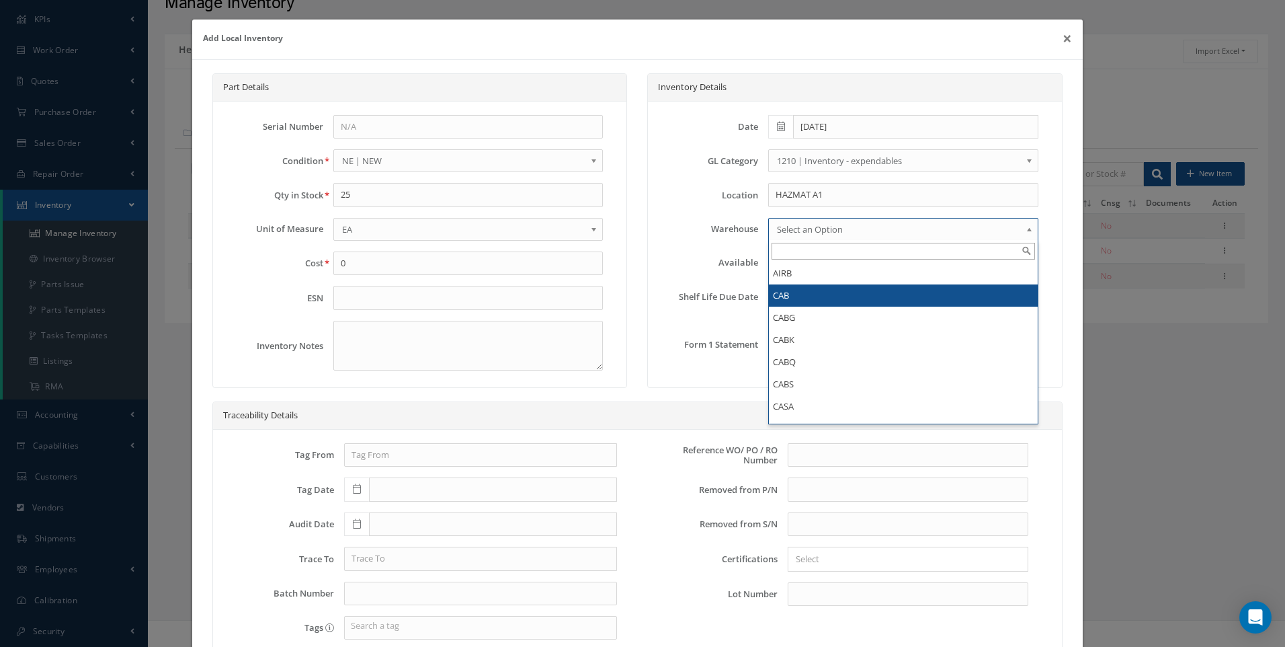
click at [771, 291] on li "CAB" at bounding box center [903, 295] width 269 height 22
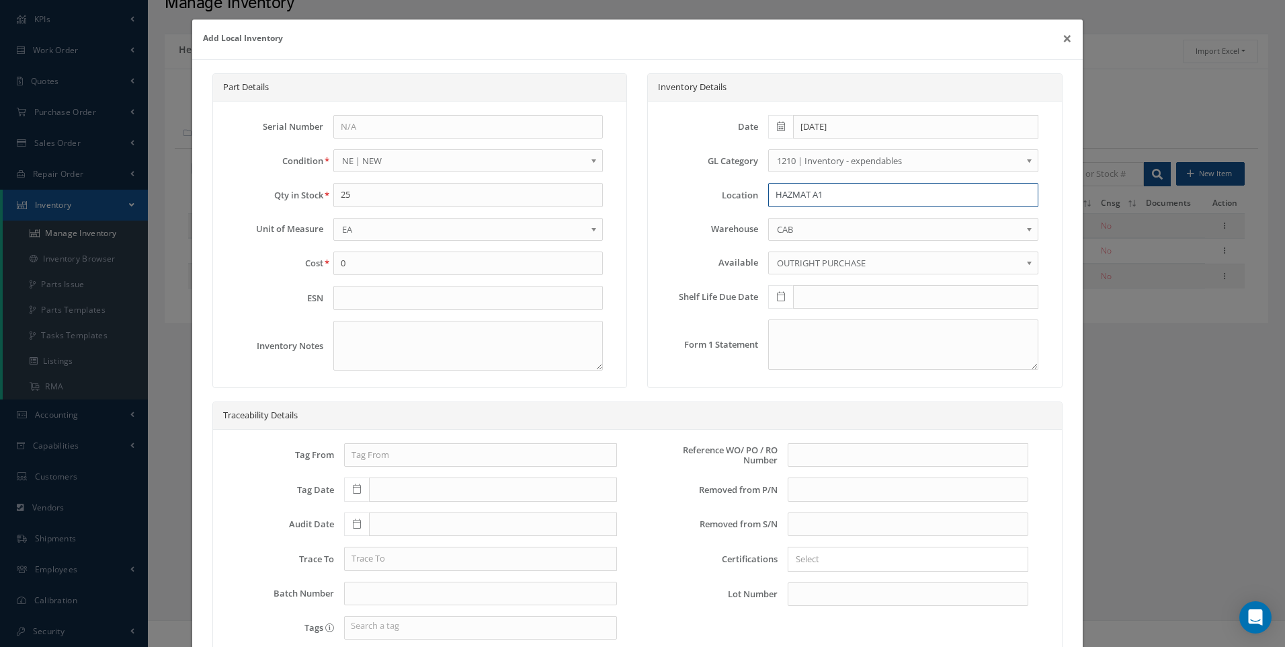
drag, startPoint x: 824, startPoint y: 196, endPoint x: 759, endPoint y: 203, distance: 64.9
click at [759, 203] on div "HAZMAT A1" at bounding box center [903, 195] width 290 height 24
type input "U50075"
click at [803, 458] on input "text" at bounding box center [908, 455] width 241 height 24
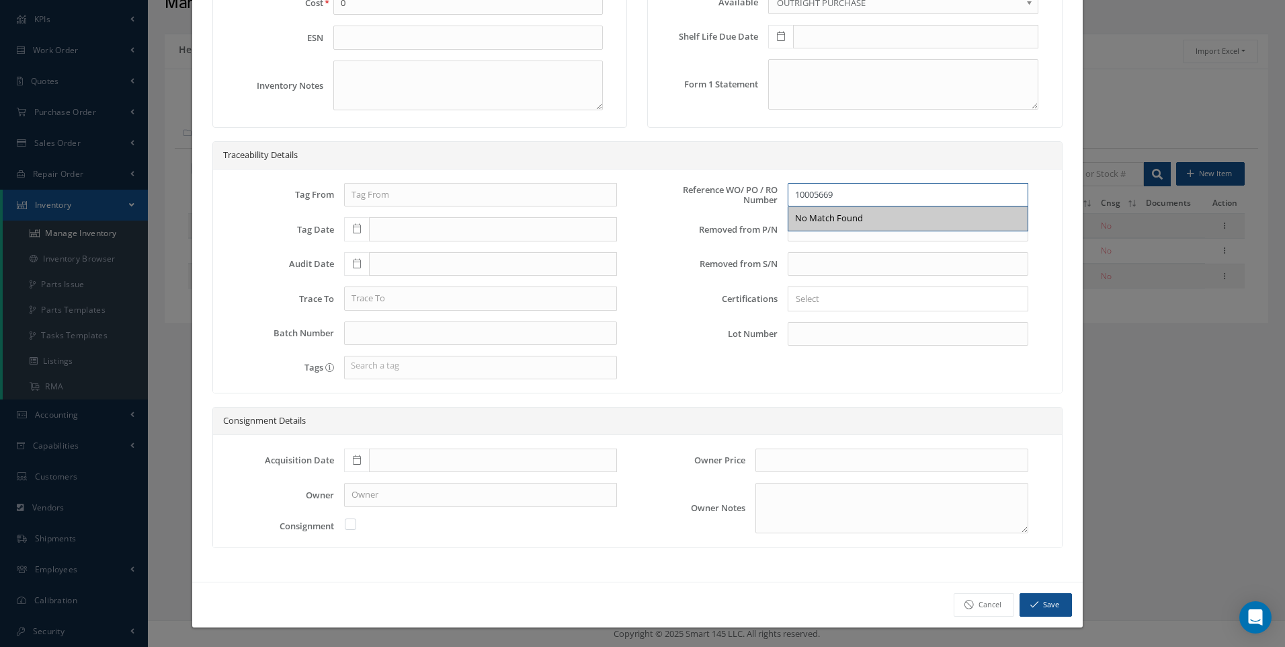
click at [789, 193] on input "10005669" at bounding box center [908, 195] width 241 height 24
type input "GRN 10005669"
click at [1038, 604] on button "Save" at bounding box center [1046, 605] width 52 height 24
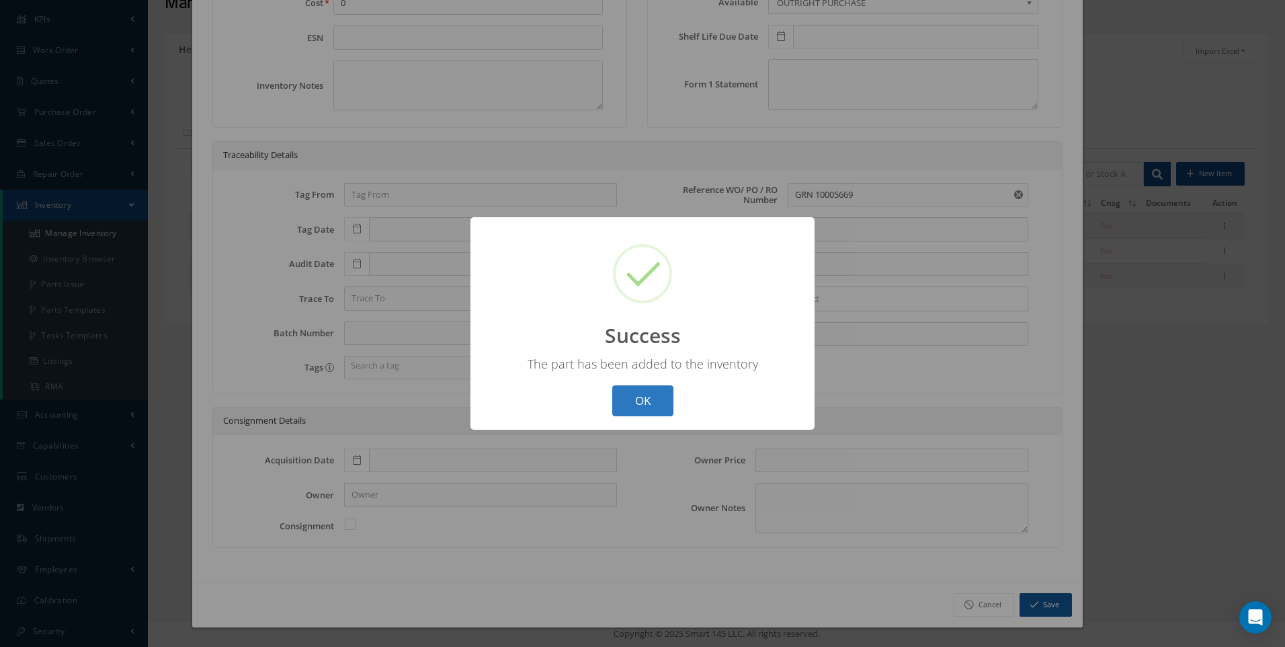
click at [641, 390] on button "OK" at bounding box center [642, 401] width 61 height 32
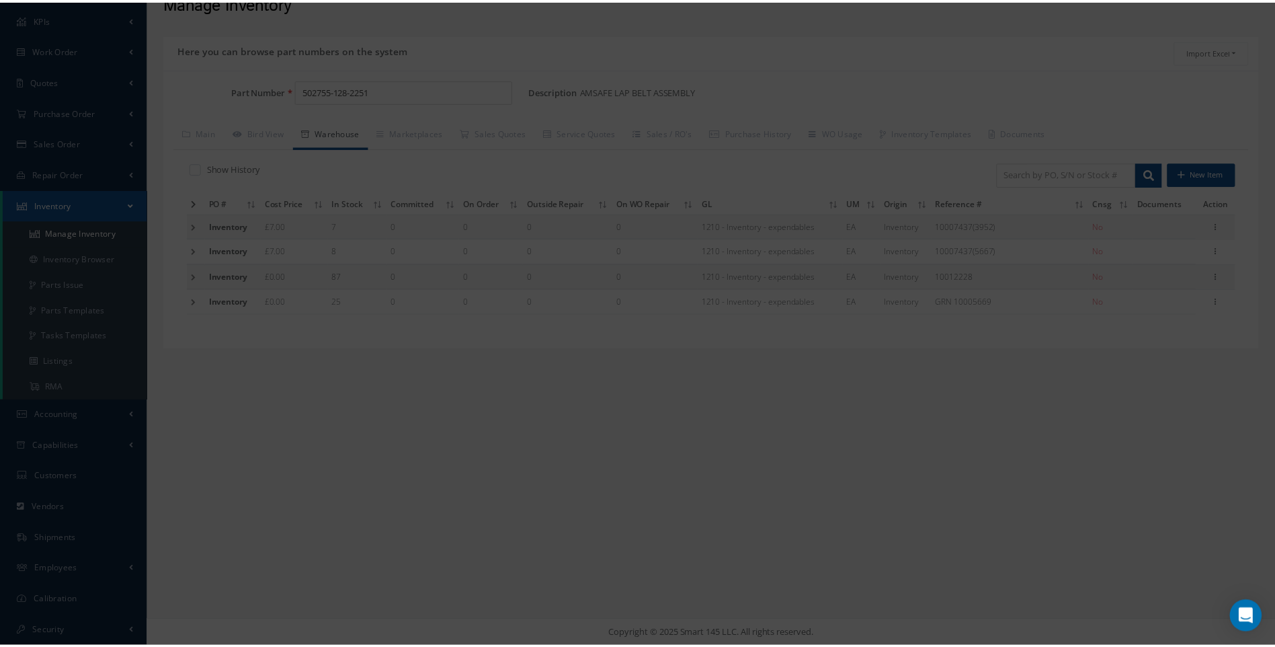
scroll to position [0, 0]
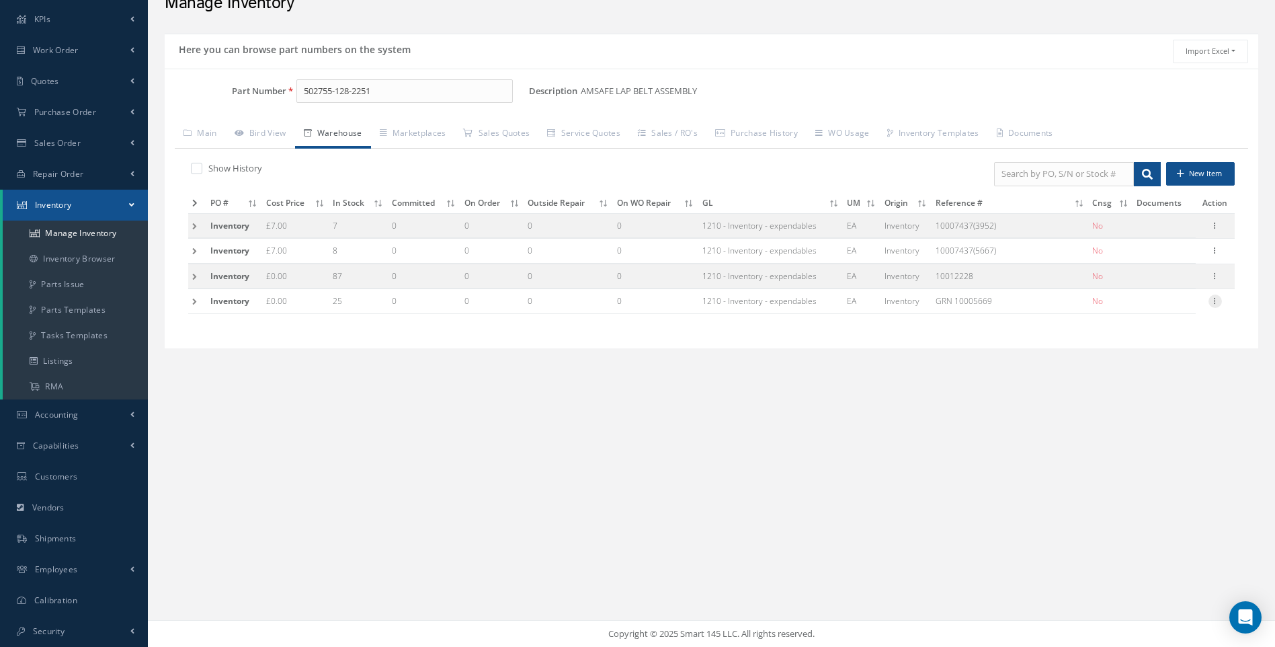
click at [1219, 303] on icon at bounding box center [1215, 299] width 13 height 11
click at [1137, 372] on link "Label" at bounding box center [1153, 372] width 106 height 17
click at [1215, 303] on icon at bounding box center [1215, 299] width 13 height 11
click at [1140, 307] on link "Edit" at bounding box center [1153, 309] width 106 height 17
type input "0.00"
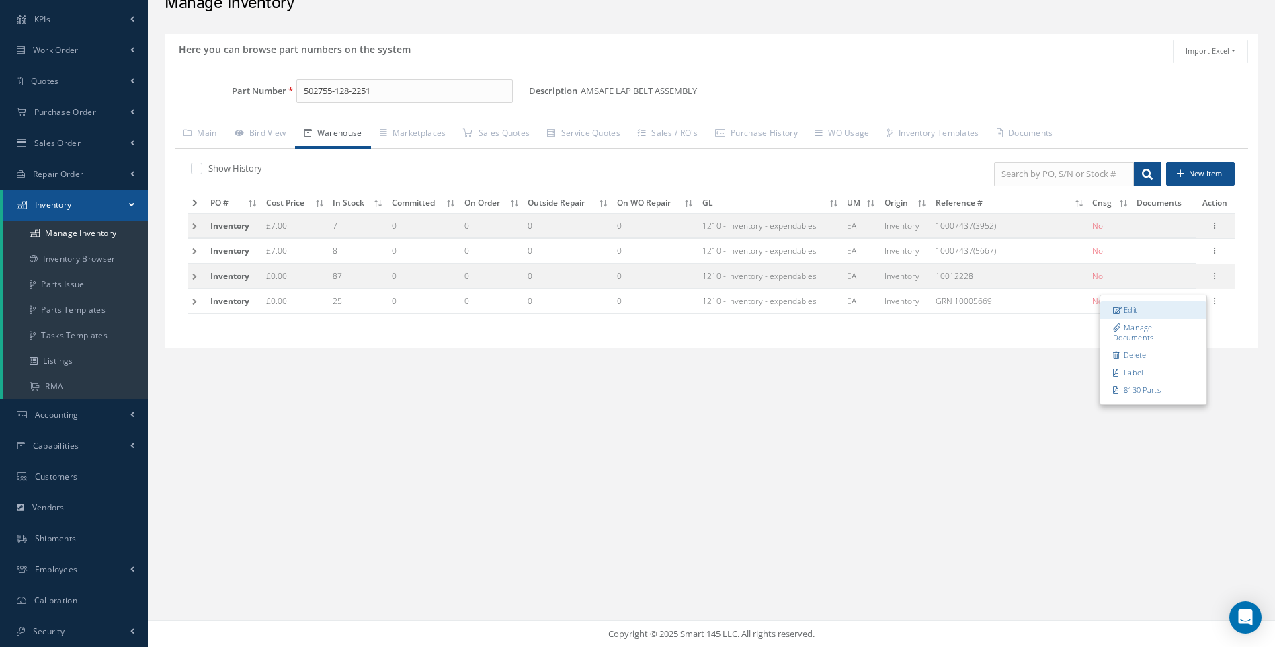
type input "[DATE]"
type input "GRN 10005669"
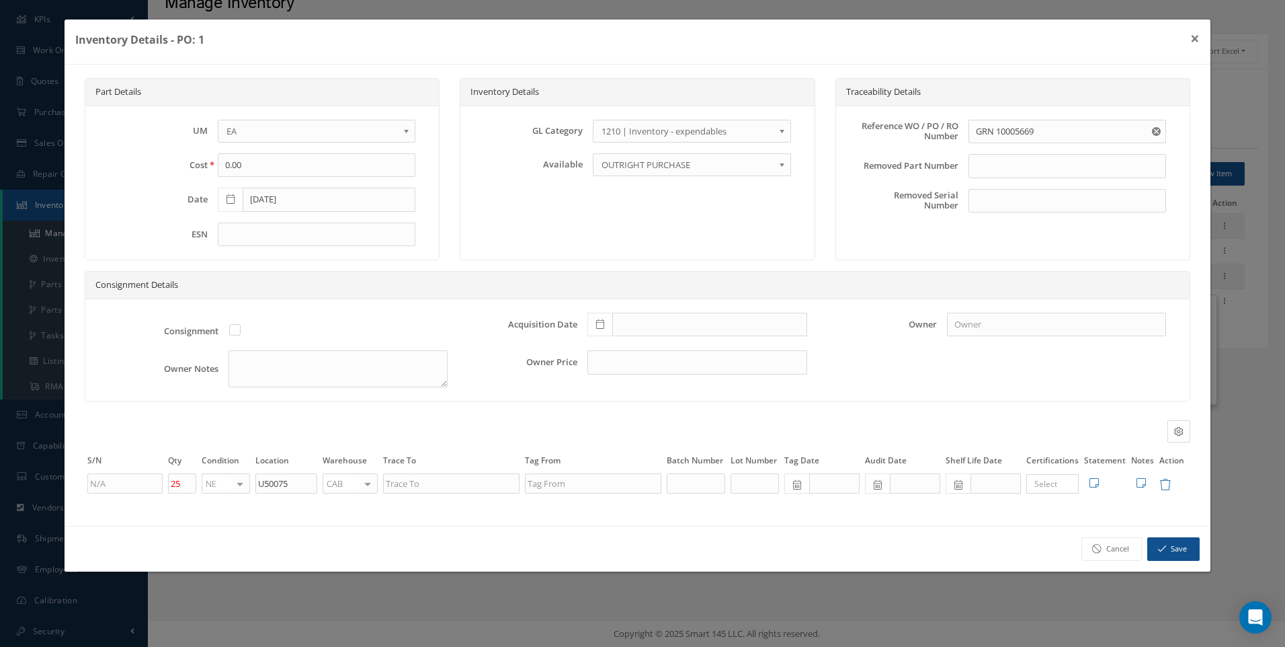
click at [375, 483] on div at bounding box center [367, 483] width 19 height 19
type input "F"
click at [350, 501] on span "FIFTH" at bounding box center [342, 505] width 22 height 12
click at [1171, 555] on button "Save" at bounding box center [1174, 549] width 52 height 24
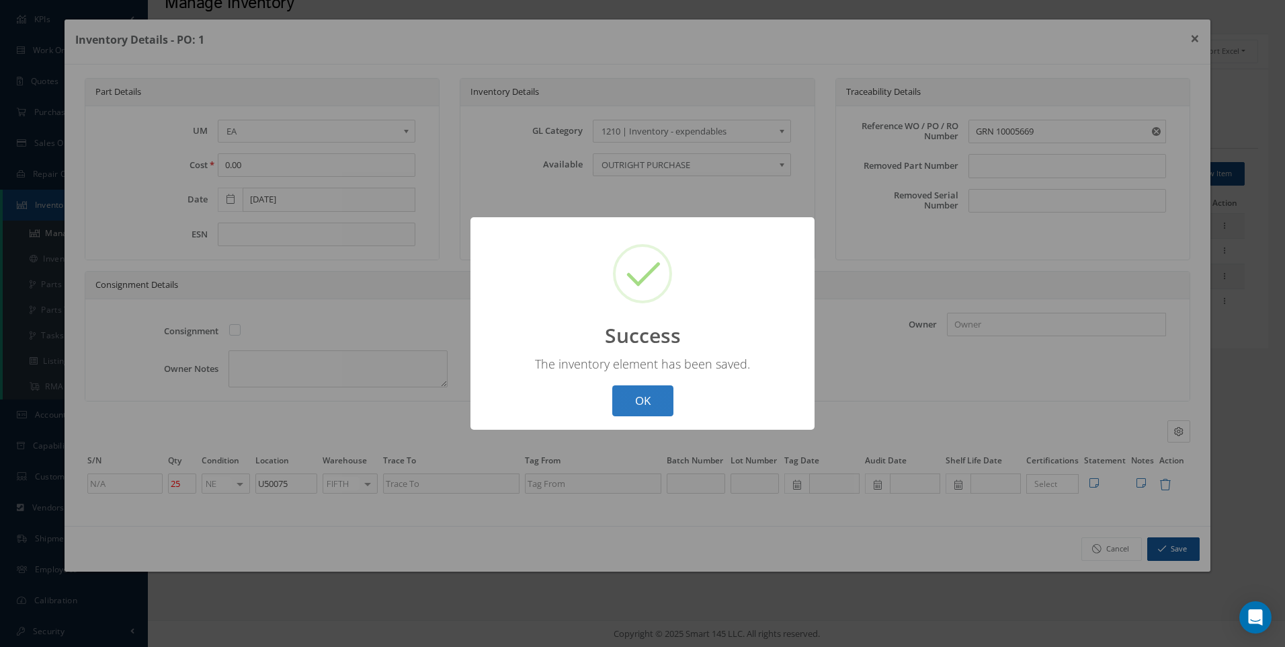
click at [638, 397] on button "OK" at bounding box center [642, 401] width 61 height 32
